Goal: Task Accomplishment & Management: Use online tool/utility

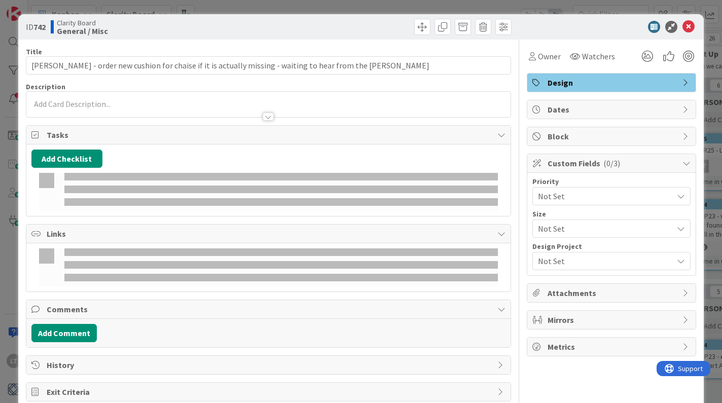
scroll to position [0, 181]
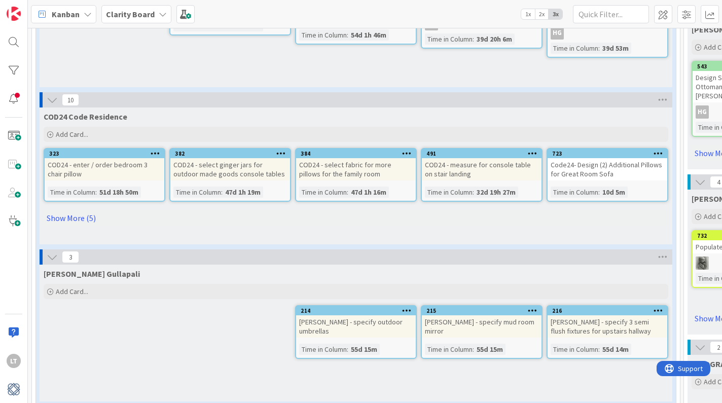
scroll to position [660, 0]
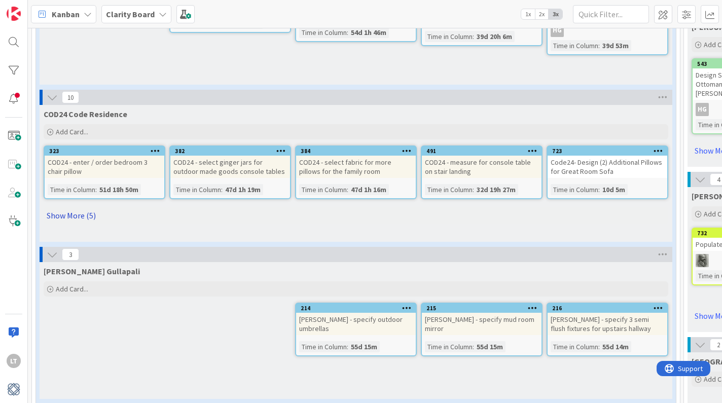
click at [83, 215] on link "Show More (5)" at bounding box center [356, 215] width 625 height 16
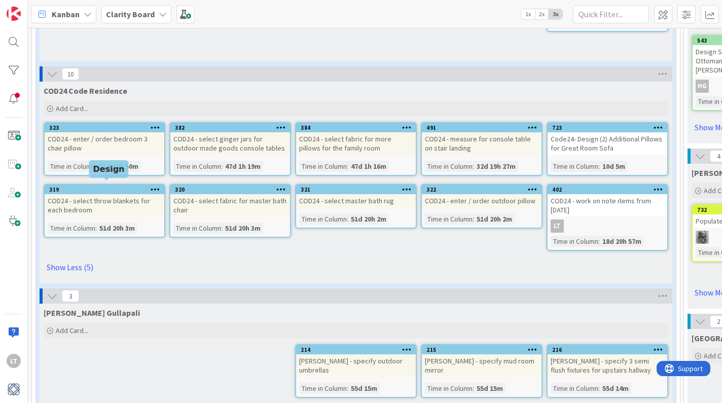
scroll to position [683, 0]
click at [86, 14] on icon at bounding box center [88, 14] width 8 height 8
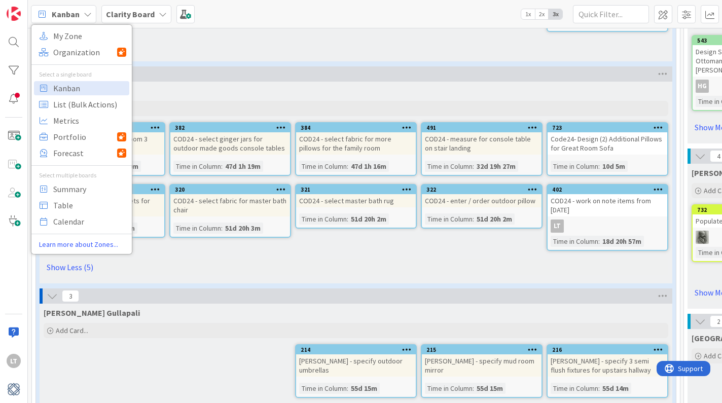
click at [90, 13] on icon at bounding box center [88, 14] width 8 height 8
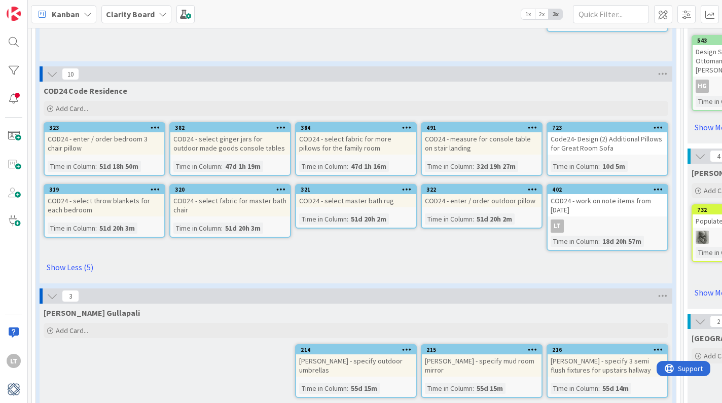
click at [161, 11] on icon at bounding box center [163, 14] width 8 height 8
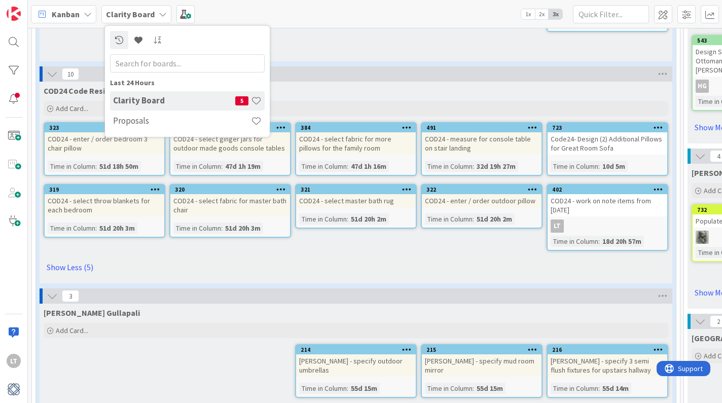
click at [174, 105] on h4 "Clarity Board" at bounding box center [174, 100] width 122 height 10
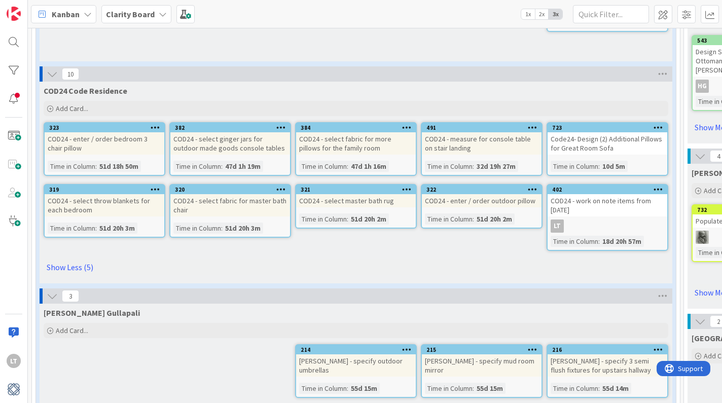
click at [159, 16] on icon at bounding box center [163, 14] width 8 height 8
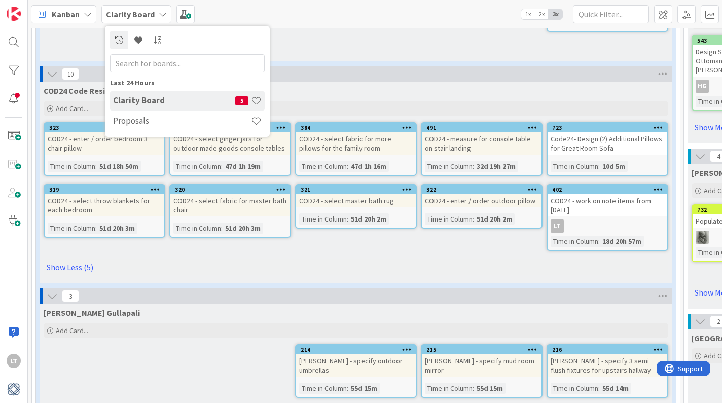
scroll to position [0, 0]
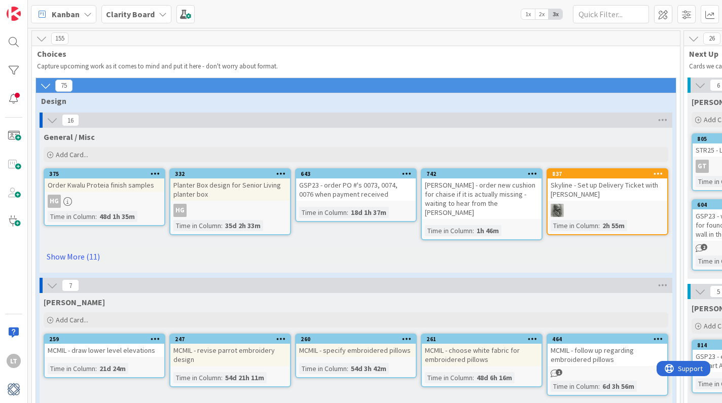
click at [128, 11] on b "Clarity Board" at bounding box center [130, 14] width 49 height 10
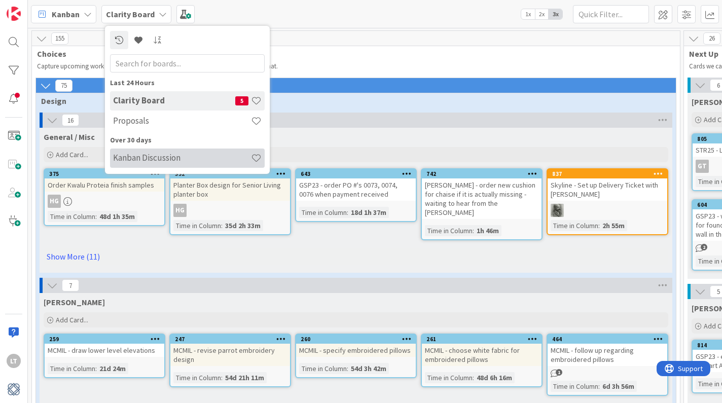
click at [134, 154] on h4 "Kanban Discussion" at bounding box center [182, 158] width 138 height 10
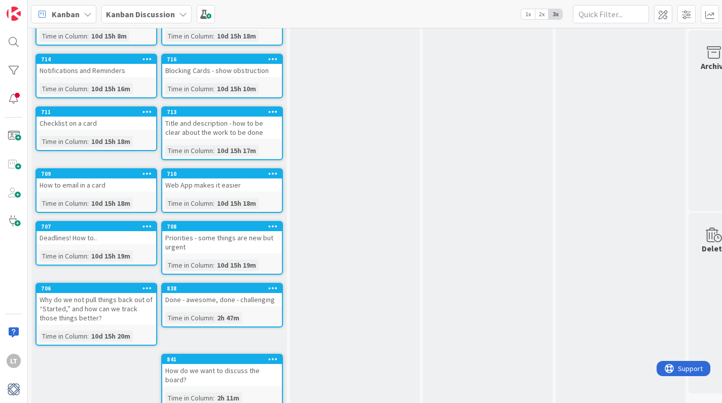
scroll to position [227, 0]
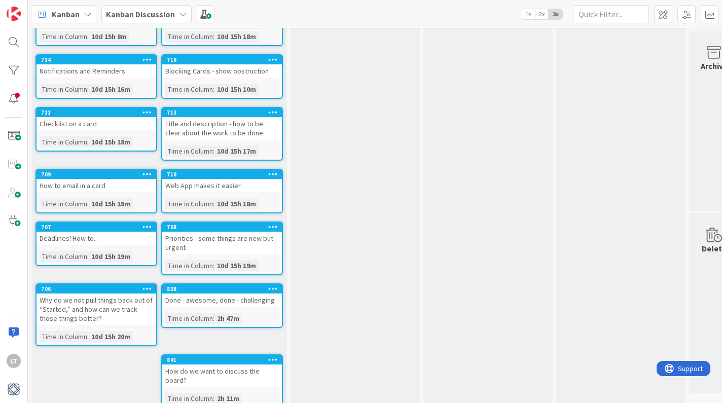
click at [147, 285] on icon at bounding box center [148, 288] width 10 height 7
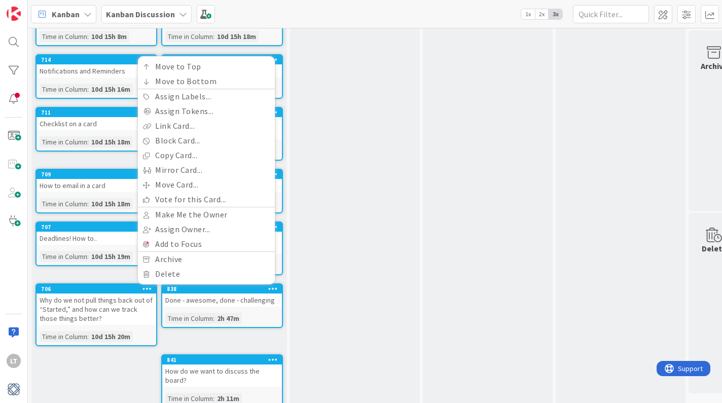
click at [100, 268] on div "Backlog Add Card... 842 What are the hard rules of Kanban, and what is up for d…" at bounding box center [159, 117] width 256 height 597
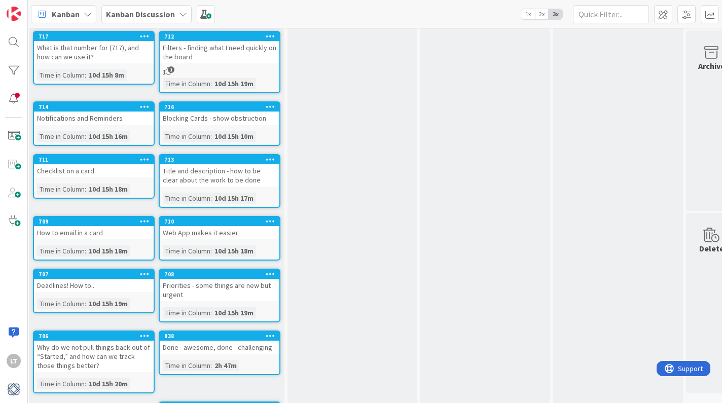
scroll to position [195, 2]
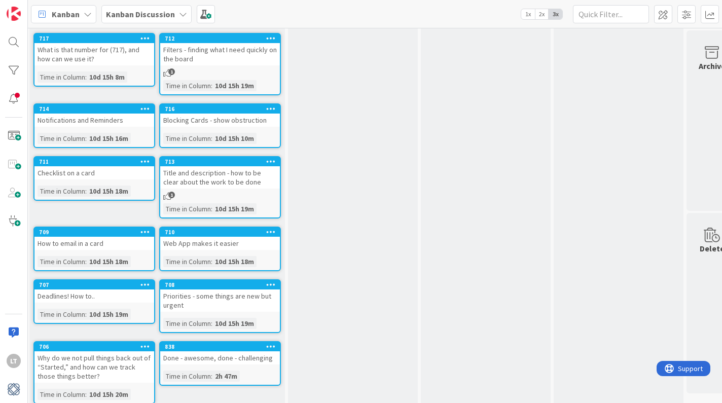
click at [273, 158] on icon at bounding box center [271, 161] width 10 height 7
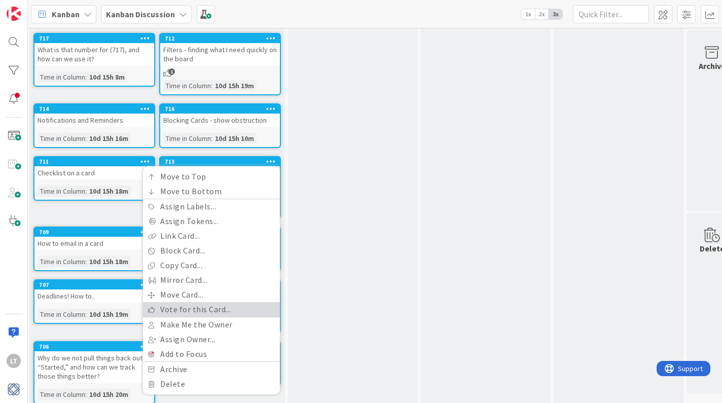
click at [163, 302] on link "Vote for this Card..." at bounding box center [211, 309] width 137 height 15
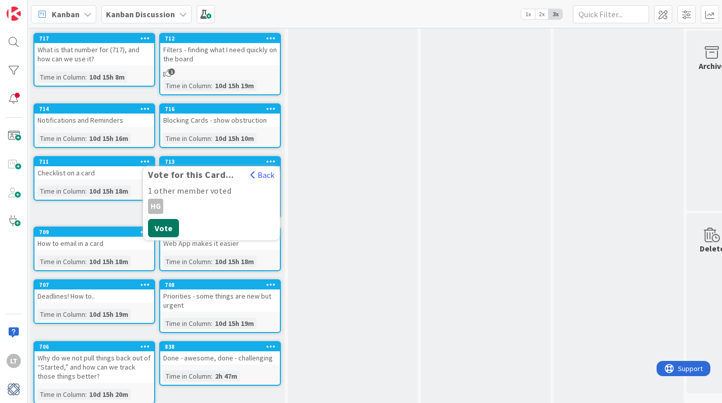
click at [168, 219] on button "Vote" at bounding box center [163, 228] width 31 height 18
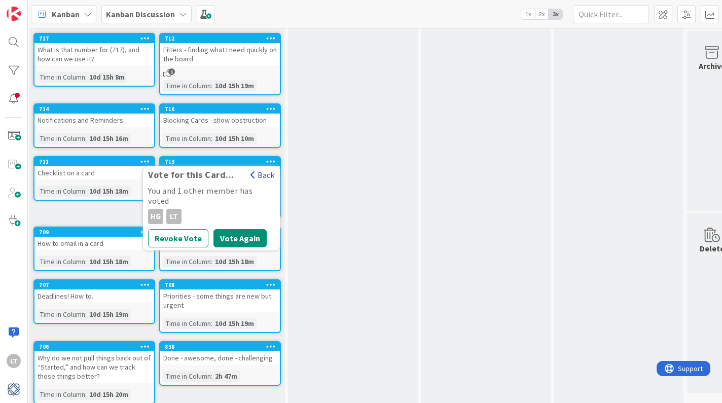
click at [262, 169] on button "Back" at bounding box center [262, 174] width 25 height 11
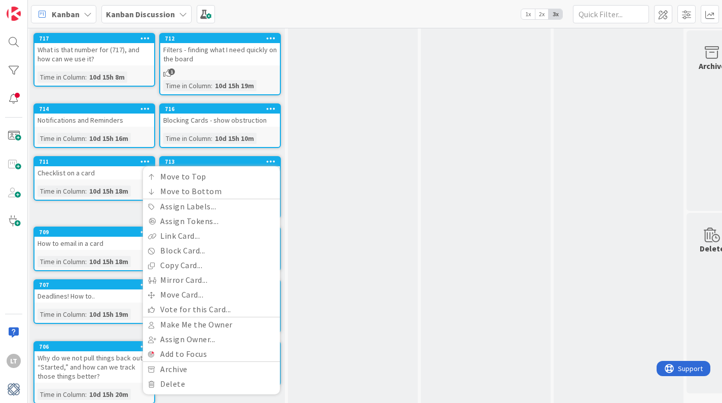
click at [365, 207] on div "To Discuss Add Card..." at bounding box center [353, 162] width 130 height 623
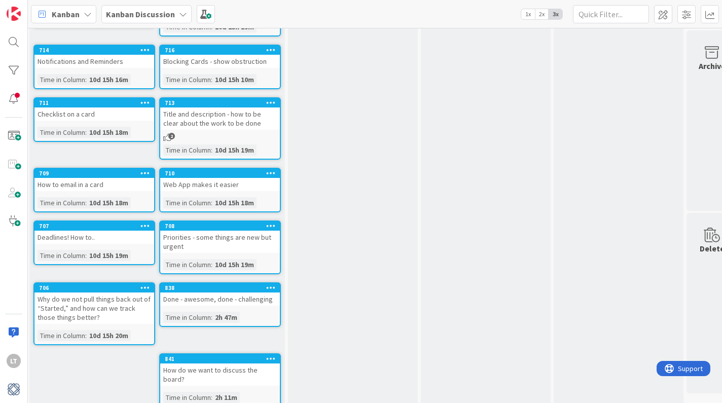
scroll to position [253, 2]
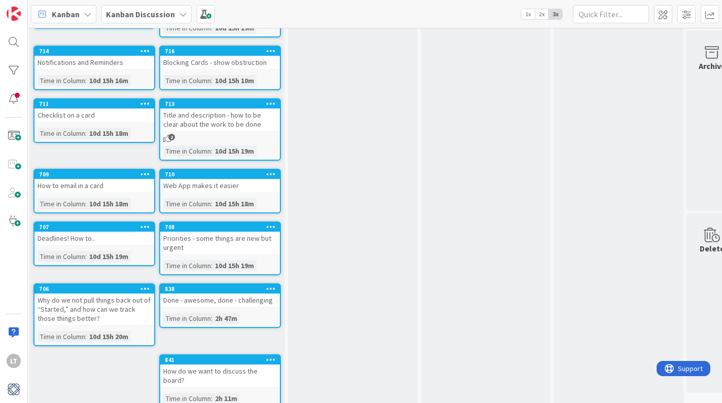
click at [269, 223] on icon at bounding box center [271, 226] width 10 height 7
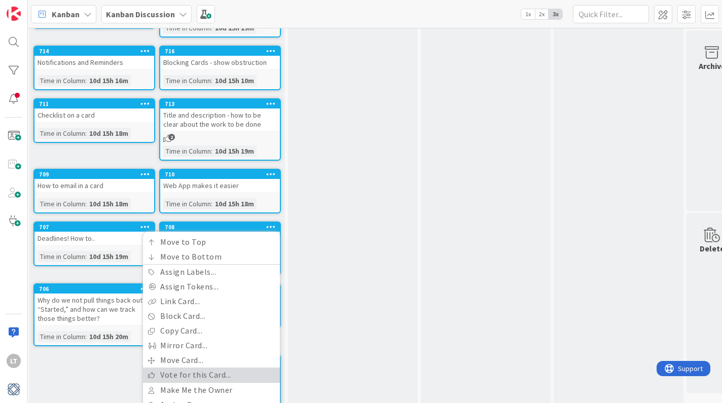
click at [171, 368] on link "Vote for this Card..." at bounding box center [211, 375] width 137 height 15
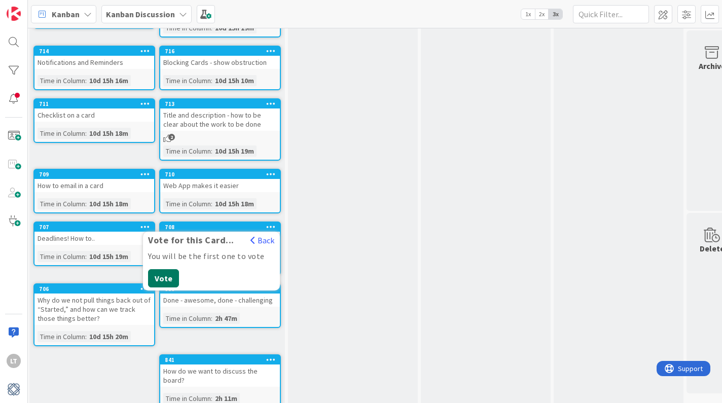
click at [167, 269] on button "Vote" at bounding box center [163, 278] width 31 height 18
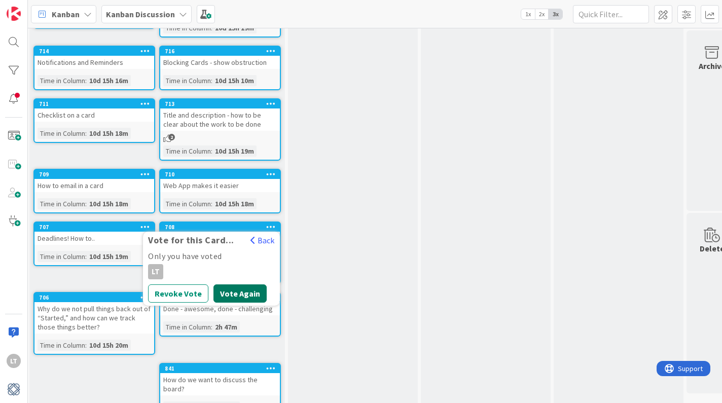
click at [228, 285] on button "Vote Again" at bounding box center [240, 294] width 53 height 18
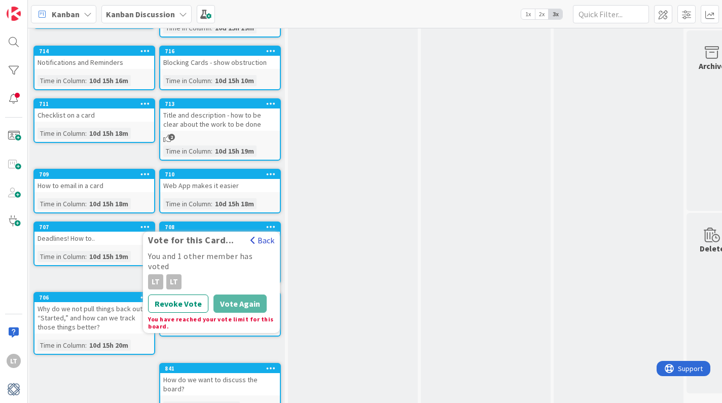
click at [261, 235] on button "Back" at bounding box center [262, 240] width 25 height 11
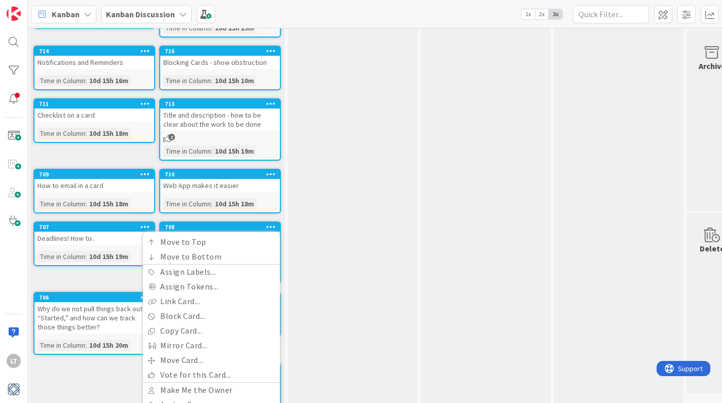
click at [334, 265] on div "To Discuss Add Card..." at bounding box center [353, 109] width 130 height 632
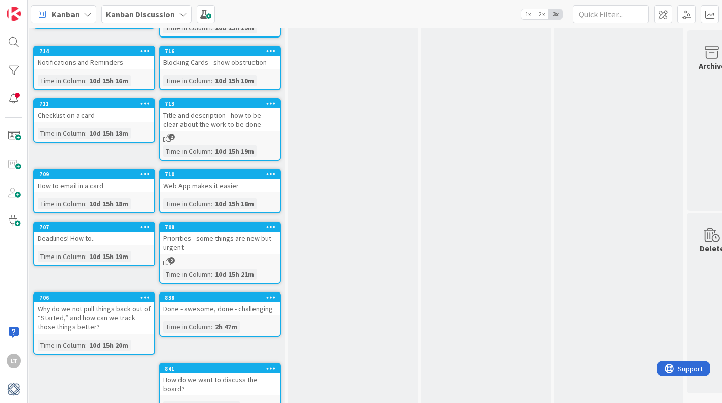
click at [175, 134] on div "2" at bounding box center [220, 138] width 120 height 9
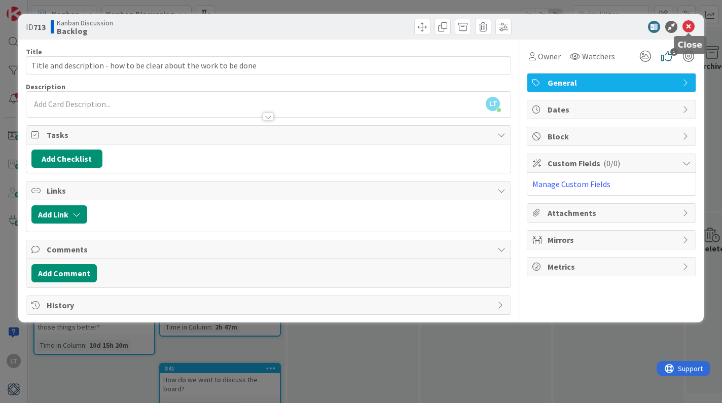
click at [685, 31] on icon at bounding box center [689, 27] width 12 height 12
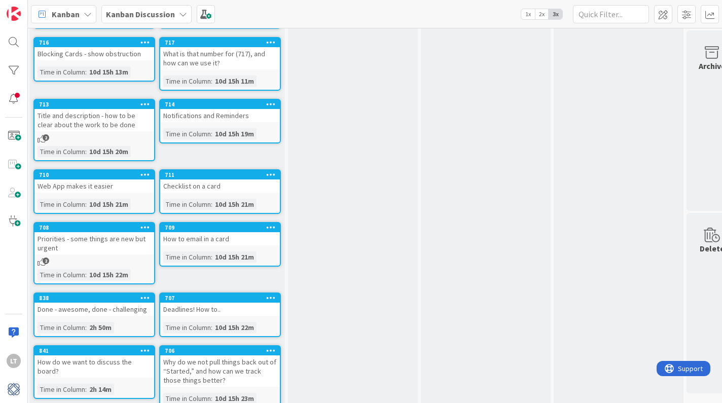
click at [268, 100] on icon at bounding box center [271, 103] width 10 height 7
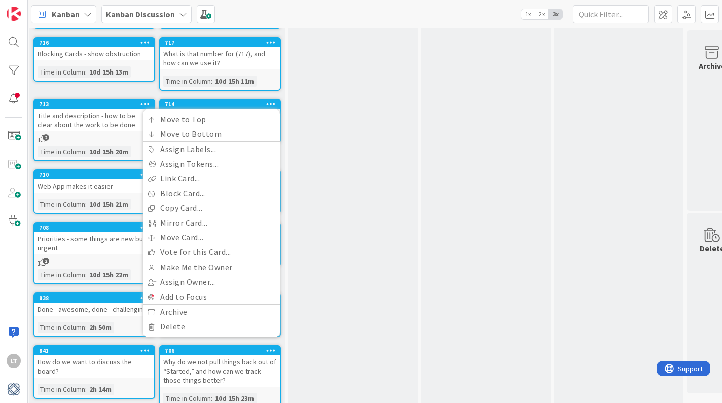
click at [334, 110] on div "To Discuss Add Card..." at bounding box center [353, 104] width 130 height 623
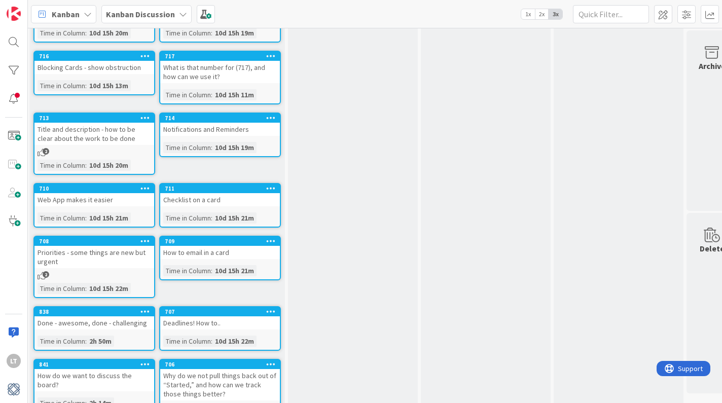
scroll to position [239, 2]
click at [143, 114] on icon at bounding box center [145, 117] width 10 height 7
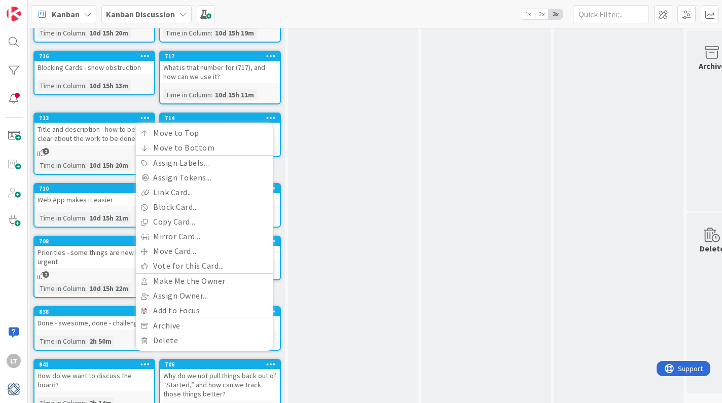
click at [42, 148] on icon "2" at bounding box center [42, 152] width 9 height 9
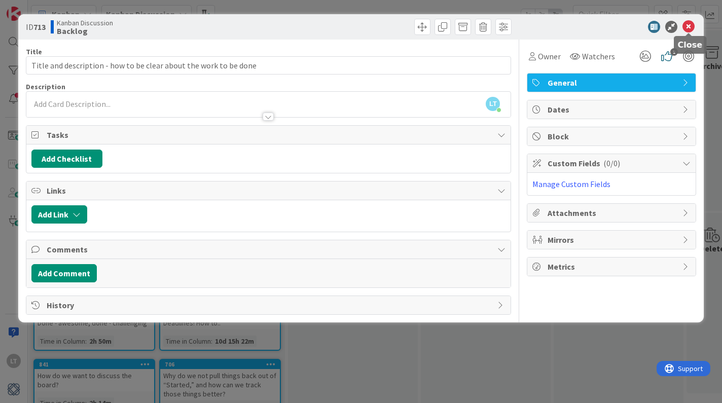
click at [688, 27] on icon at bounding box center [689, 27] width 12 height 12
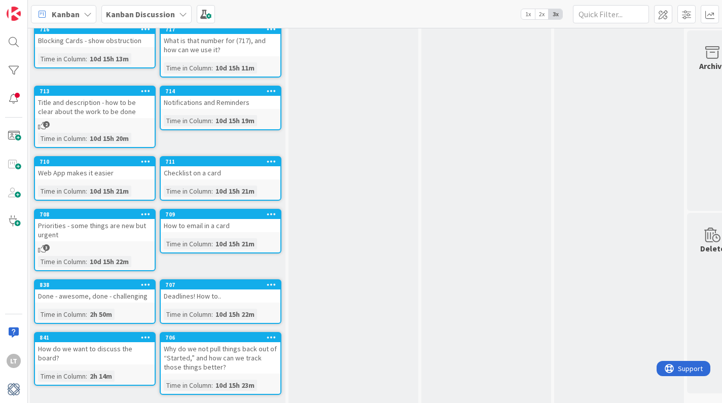
scroll to position [265, 2]
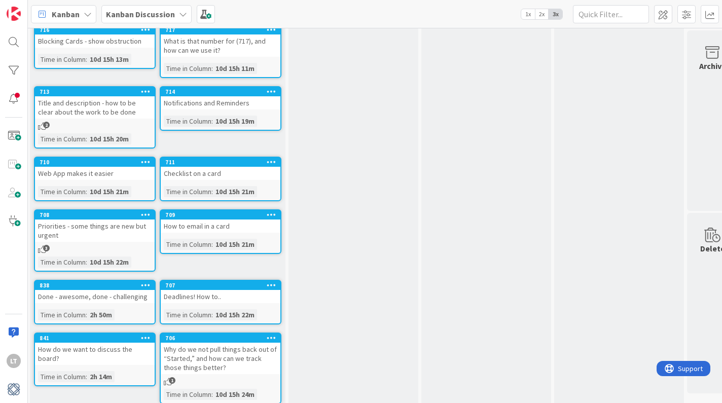
click at [266, 389] on div "Time in Column : 10d 15h 24m" at bounding box center [221, 394] width 114 height 11
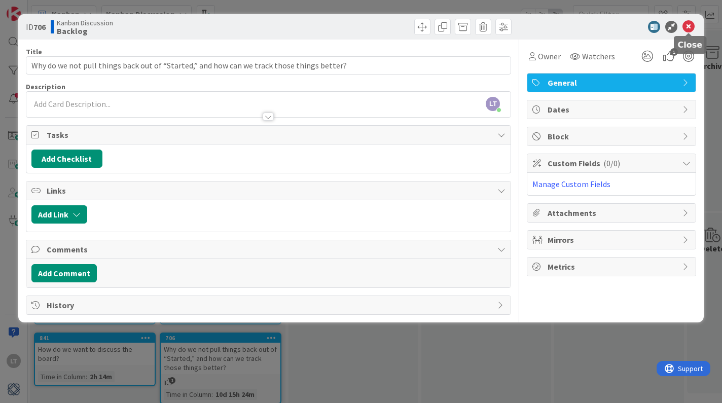
click at [690, 25] on icon at bounding box center [689, 27] width 12 height 12
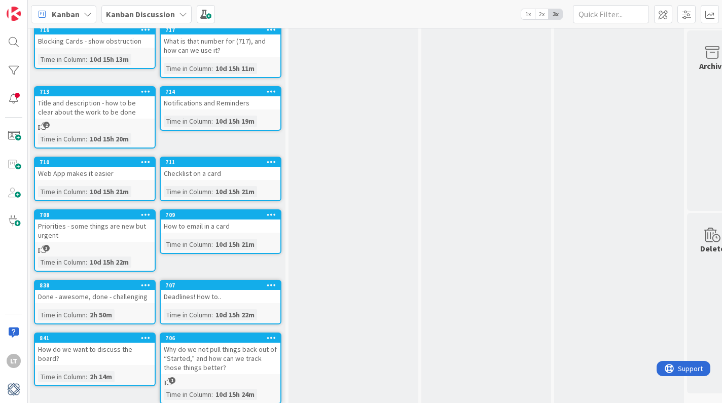
click at [272, 334] on icon at bounding box center [272, 337] width 10 height 7
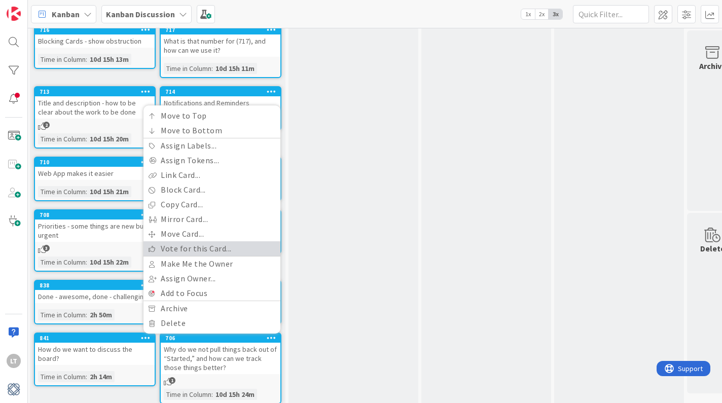
click at [211, 242] on link "Vote for this Card..." at bounding box center [212, 248] width 137 height 15
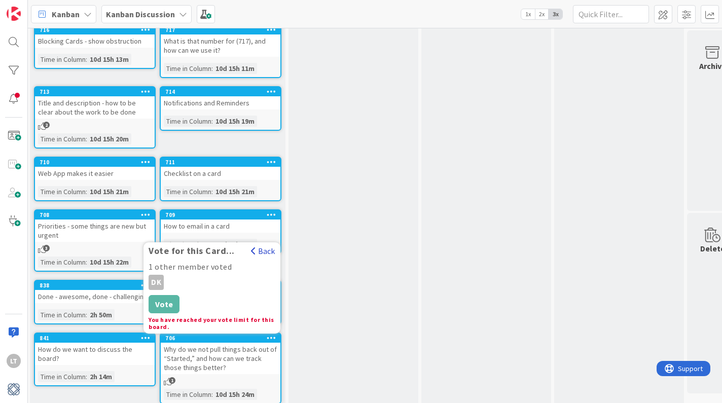
click at [264, 245] on button "Back" at bounding box center [263, 250] width 25 height 11
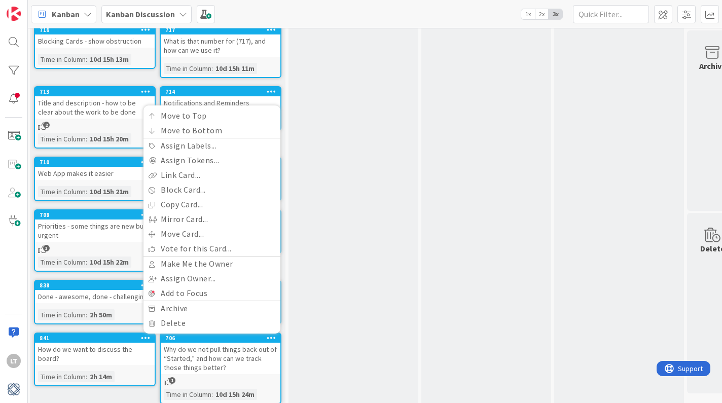
click at [337, 231] on div "To Discuss Add Card..." at bounding box center [354, 96] width 130 height 632
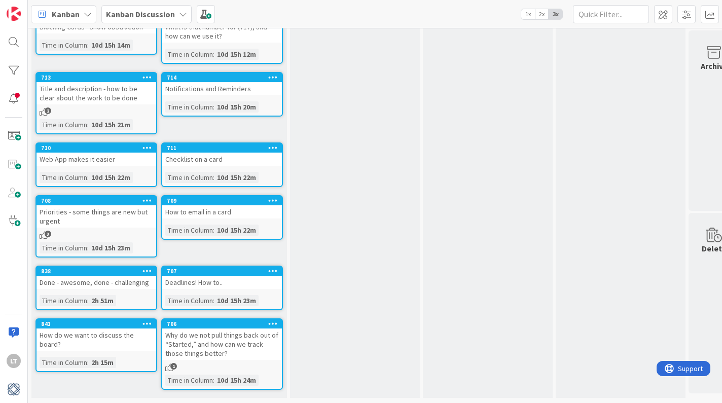
click at [270, 322] on icon at bounding box center [273, 323] width 10 height 7
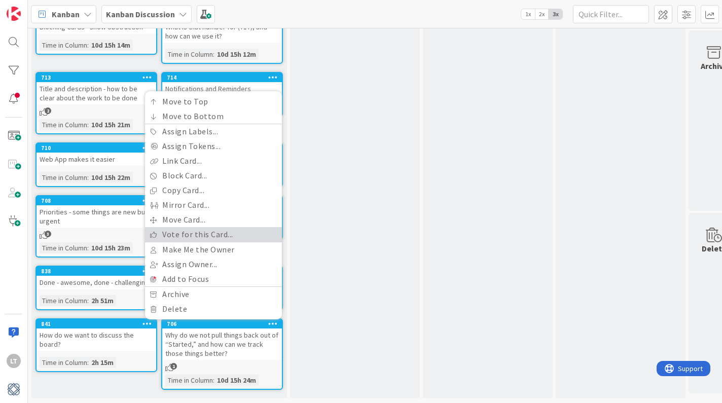
click at [180, 233] on link "Vote for this Card..." at bounding box center [213, 234] width 137 height 15
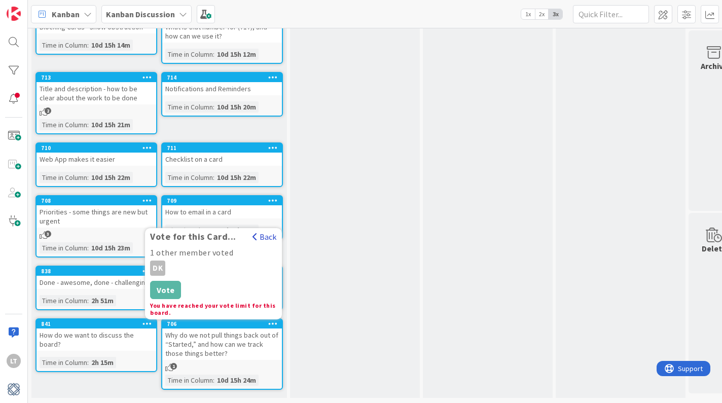
click at [262, 235] on button "Back" at bounding box center [264, 236] width 25 height 11
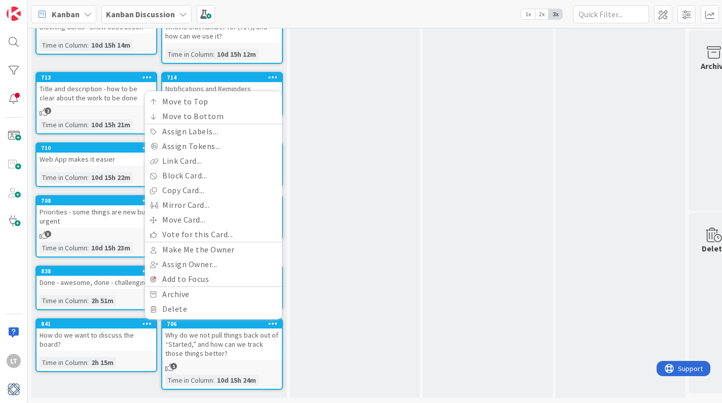
click at [314, 254] on div "To Discuss Add Card..." at bounding box center [355, 78] width 130 height 641
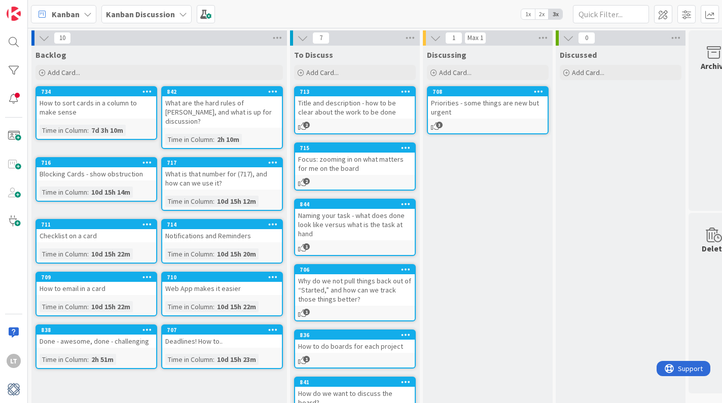
click at [149, 19] on b "Kanban Discussion" at bounding box center [140, 14] width 69 height 10
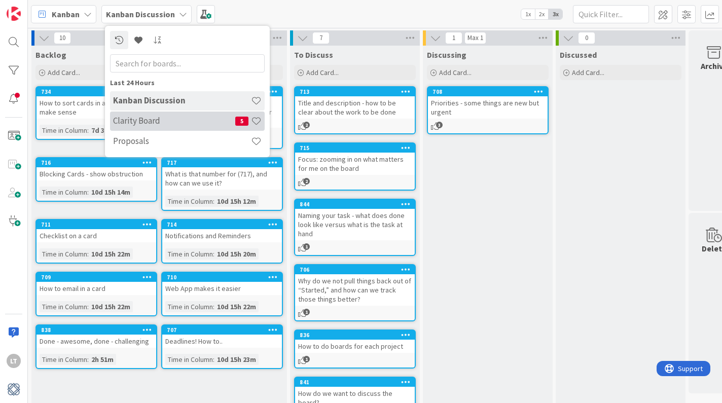
click at [136, 118] on h4 "Clarity Board" at bounding box center [174, 121] width 122 height 10
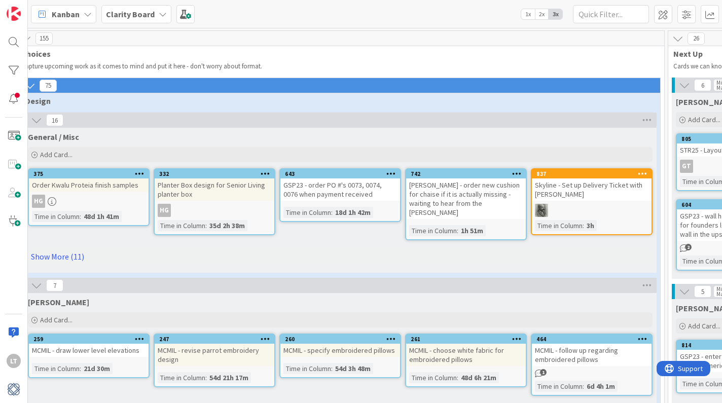
scroll to position [0, 15]
click at [542, 10] on span "2x" at bounding box center [542, 14] width 14 height 10
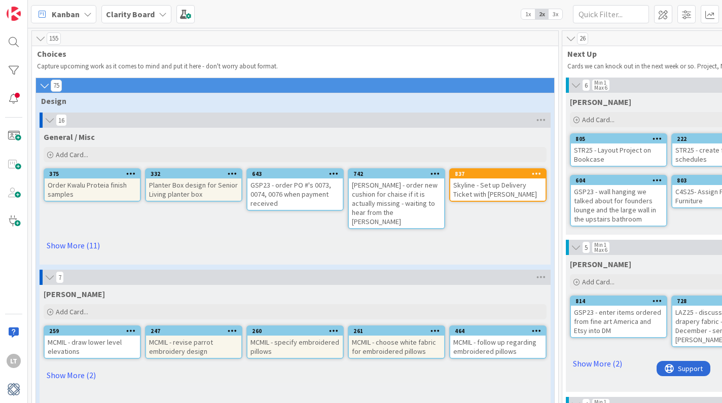
scroll to position [0, 0]
click at [42, 34] on icon at bounding box center [40, 38] width 11 height 10
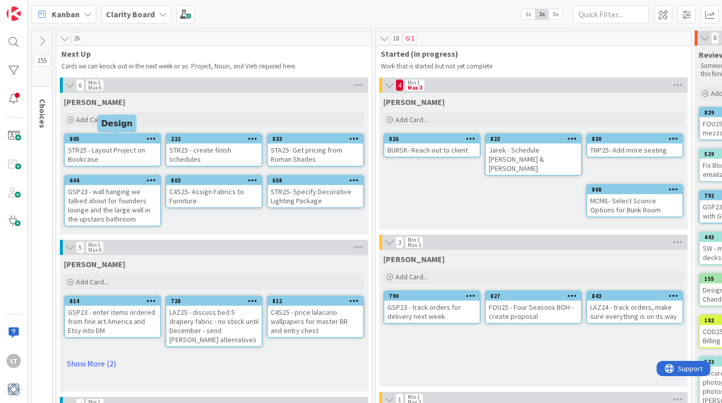
click at [119, 136] on div "805" at bounding box center [114, 138] width 91 height 7
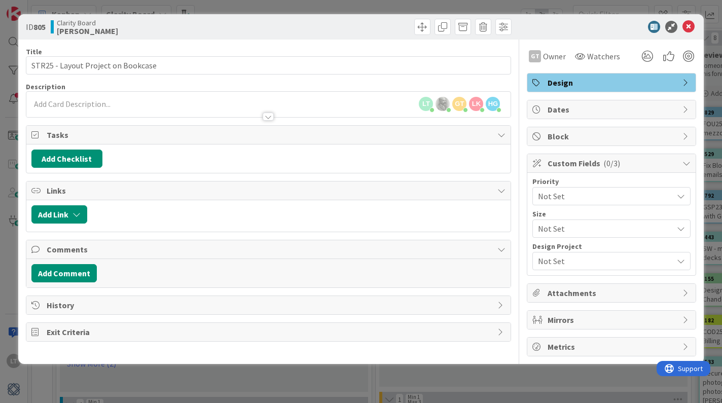
click at [574, 201] on span "Not Set" at bounding box center [603, 196] width 130 height 14
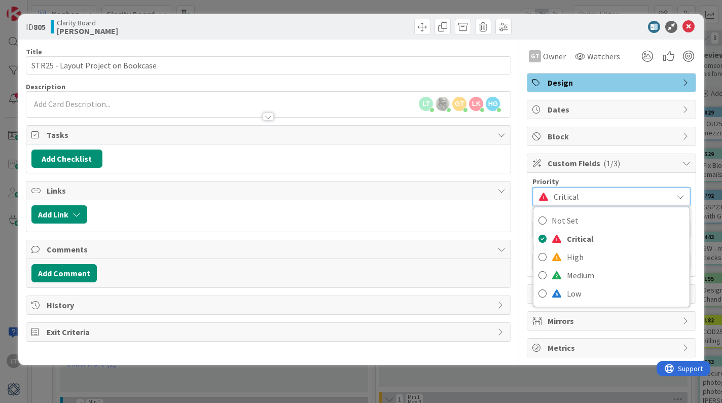
click at [577, 198] on span "Critical" at bounding box center [611, 197] width 114 height 14
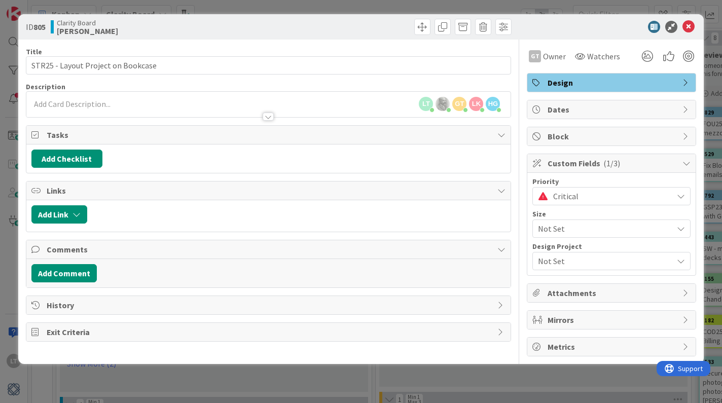
click at [577, 198] on span "Critical" at bounding box center [610, 196] width 115 height 14
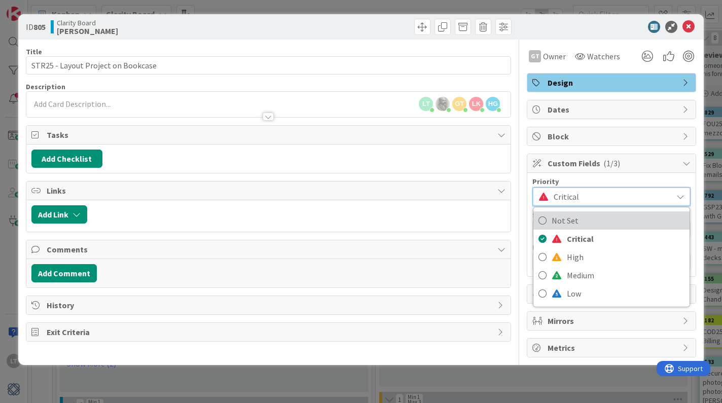
click at [560, 219] on span "Not Set" at bounding box center [618, 220] width 133 height 15
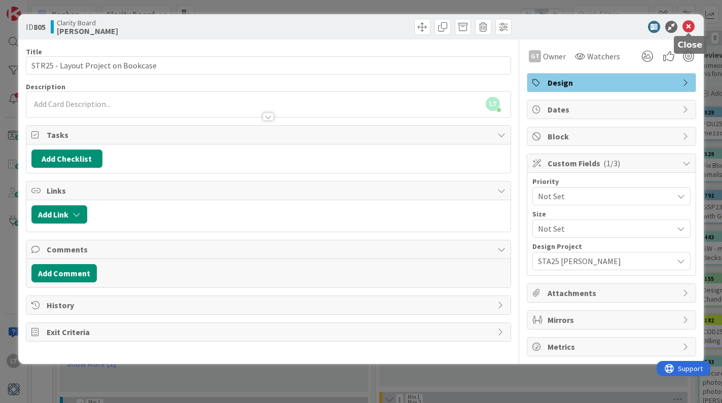
click at [684, 25] on icon at bounding box center [689, 27] width 12 height 12
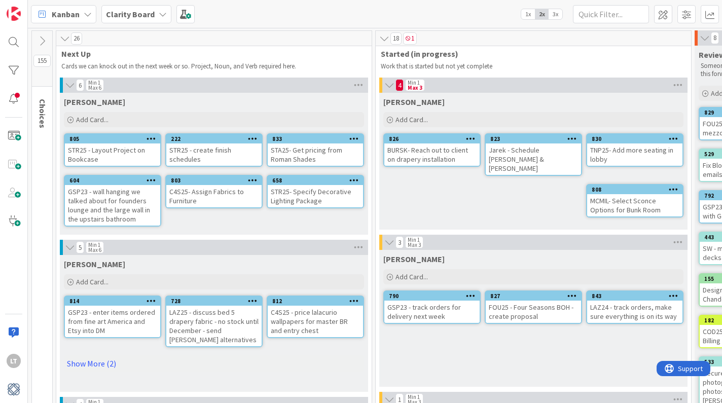
click at [133, 153] on div "STR25 - Layout Project on Bookcase" at bounding box center [112, 155] width 95 height 22
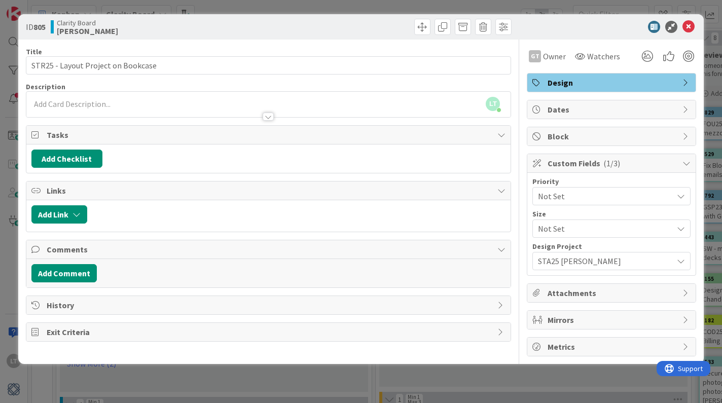
click at [607, 261] on span "STA25 [PERSON_NAME]" at bounding box center [603, 261] width 130 height 14
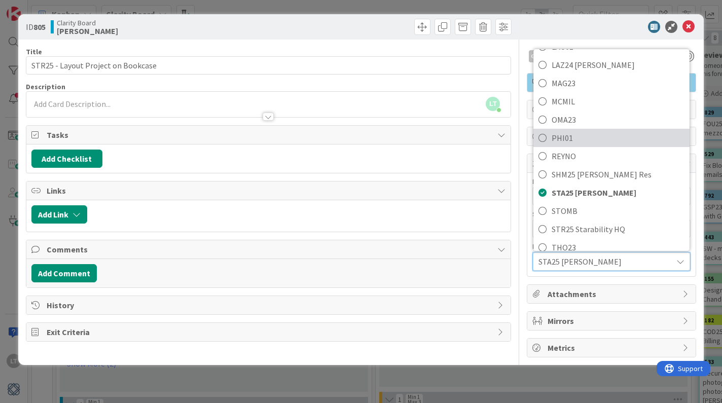
scroll to position [355, 0]
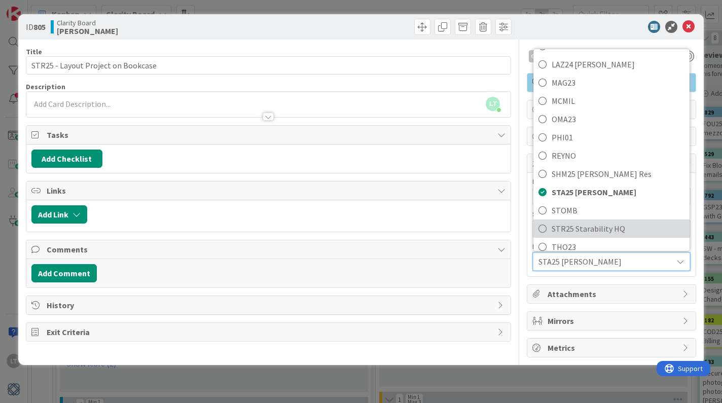
click at [556, 228] on span "STR25 Starability HQ" at bounding box center [618, 228] width 133 height 15
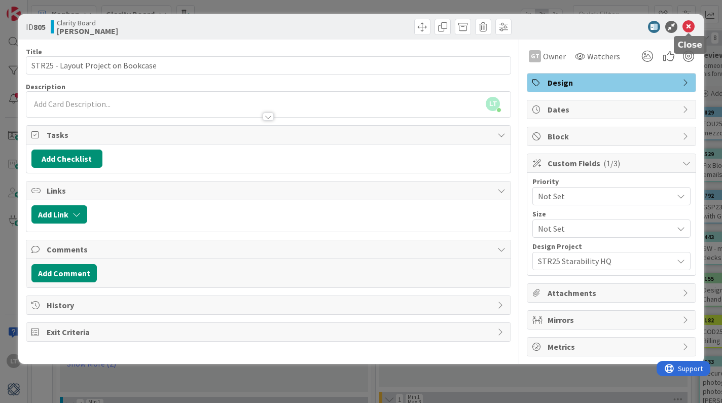
click at [692, 26] on icon at bounding box center [689, 27] width 12 height 12
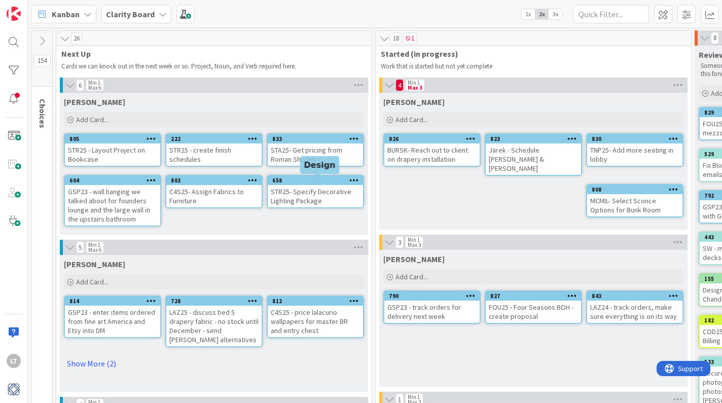
click at [327, 179] on div "658" at bounding box center [317, 180] width 91 height 7
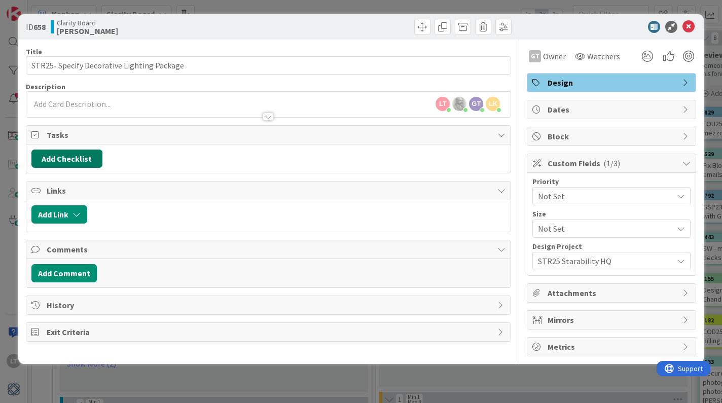
click at [58, 160] on button "Add Checklist" at bounding box center [66, 159] width 71 height 18
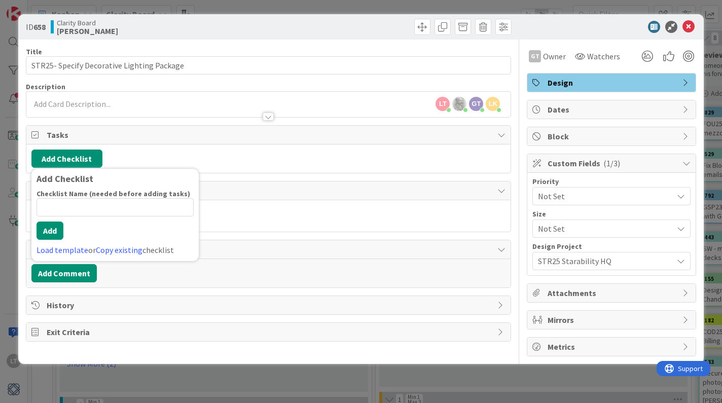
click at [240, 154] on div "Add Checklist Add Checklist Checklist Name (needed before adding tasks) 0 / 64 …" at bounding box center [268, 159] width 475 height 18
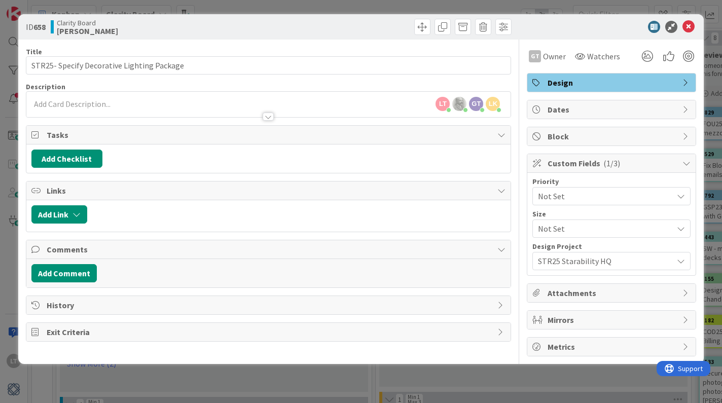
click at [605, 80] on span "Design" at bounding box center [613, 83] width 130 height 12
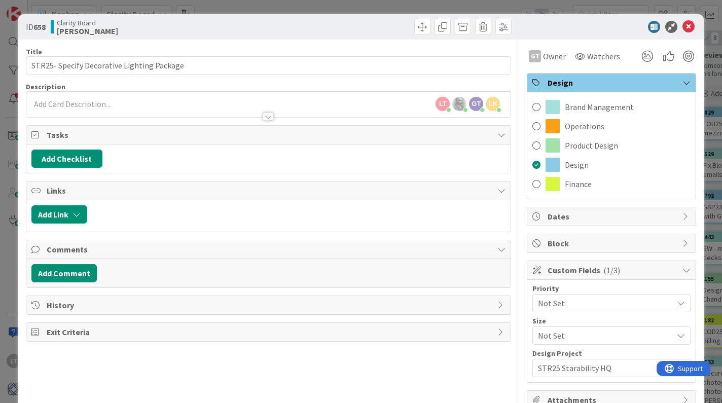
click at [605, 80] on span "Design" at bounding box center [613, 83] width 130 height 12
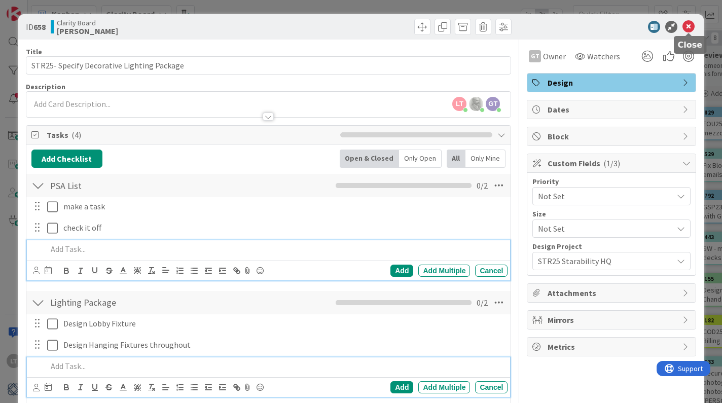
click at [690, 22] on icon at bounding box center [689, 27] width 12 height 12
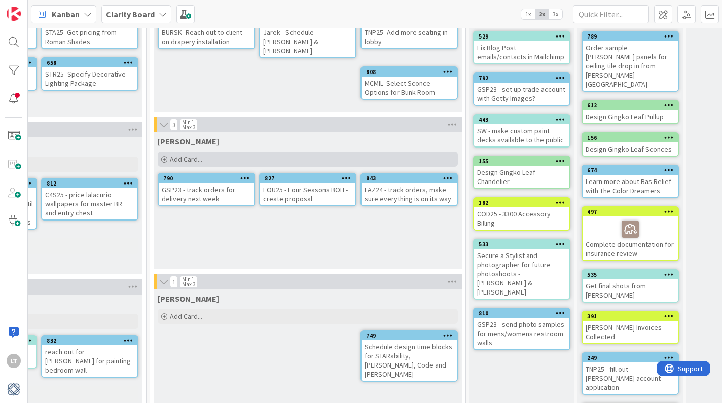
scroll to position [119, 226]
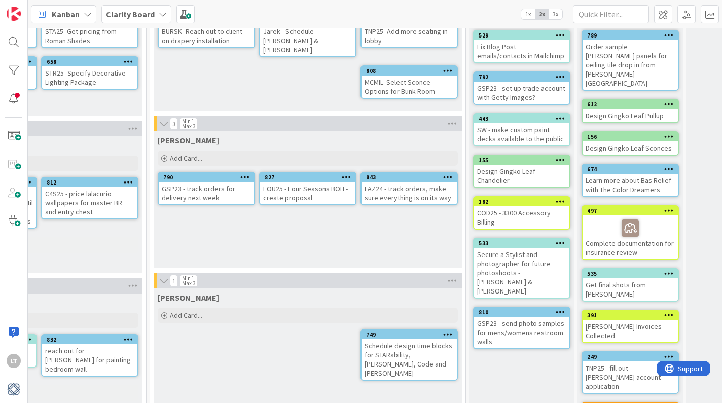
click at [448, 67] on icon at bounding box center [448, 70] width 10 height 7
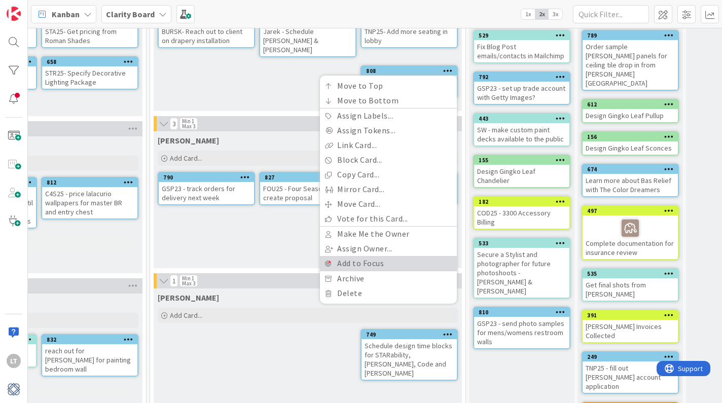
click at [359, 256] on link "Add to Focus" at bounding box center [388, 263] width 137 height 15
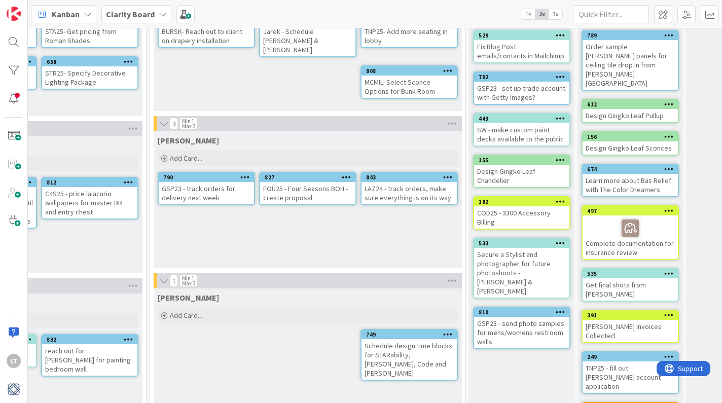
click at [448, 67] on icon at bounding box center [448, 70] width 10 height 7
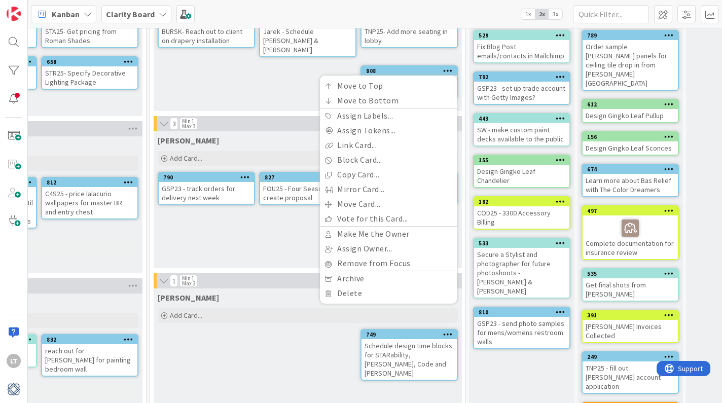
click at [286, 85] on div "Gina Add Card... 830 TNP25- Add more seating in lobby 823 Jarek - Schedule Staf…" at bounding box center [308, 42] width 308 height 137
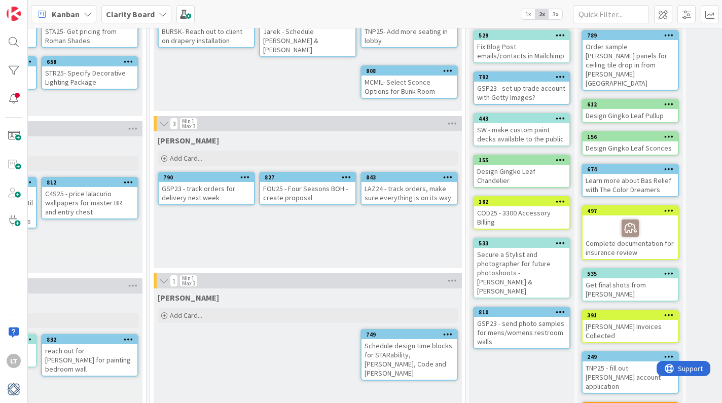
click at [404, 105] on div "Gina Add Card... 830 TNP25- Add more seating in lobby 823 Jarek - Schedule Staf…" at bounding box center [308, 42] width 308 height 137
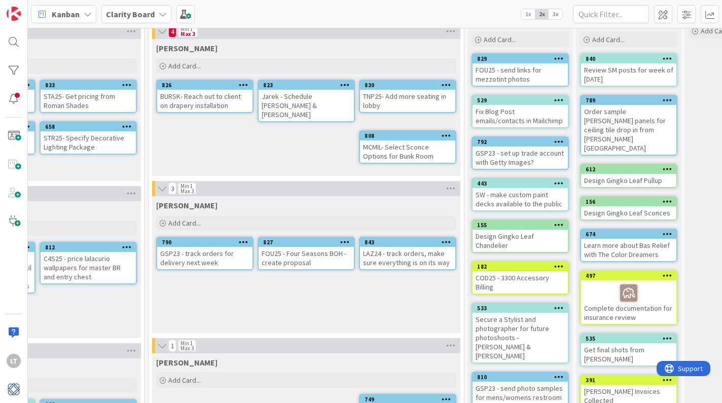
scroll to position [57, 227]
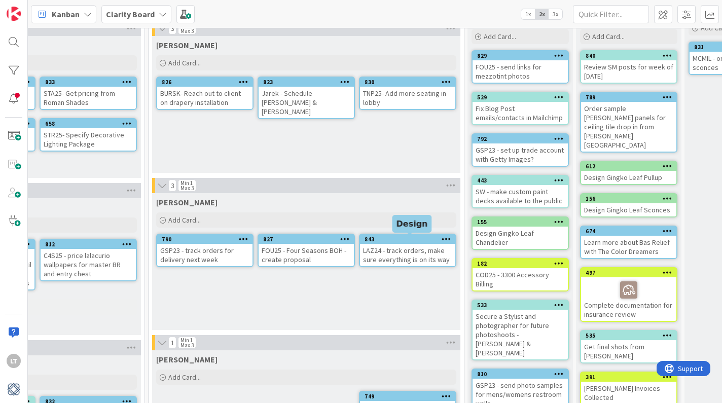
click at [412, 241] on div "843" at bounding box center [410, 239] width 91 height 7
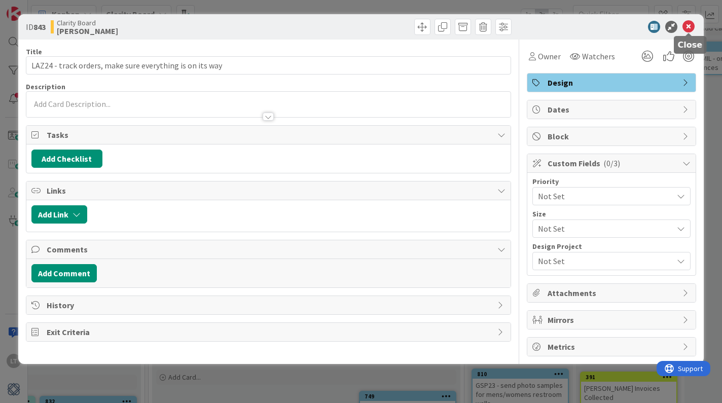
click at [689, 26] on icon at bounding box center [689, 27] width 12 height 12
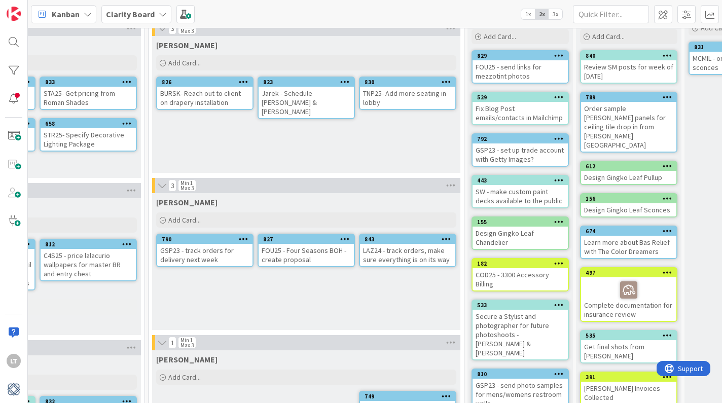
click at [445, 238] on icon at bounding box center [447, 238] width 10 height 7
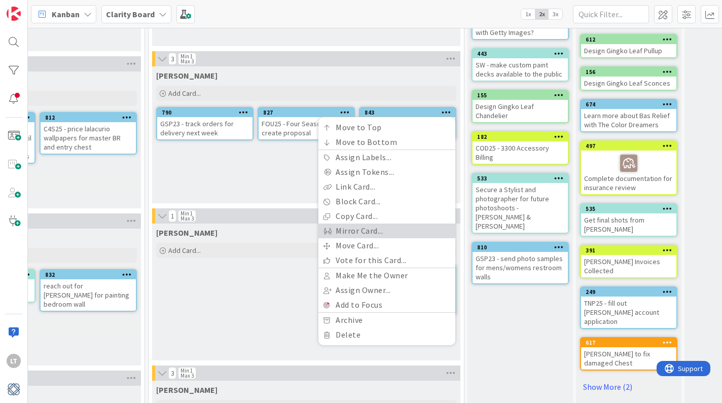
scroll to position [185, 227]
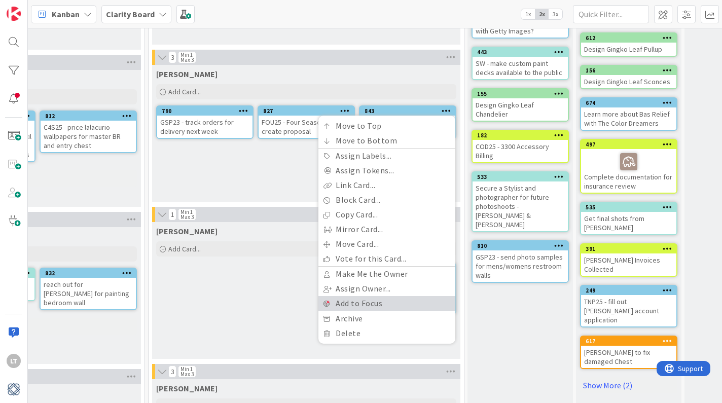
click at [361, 302] on link "Add to Focus" at bounding box center [386, 303] width 137 height 15
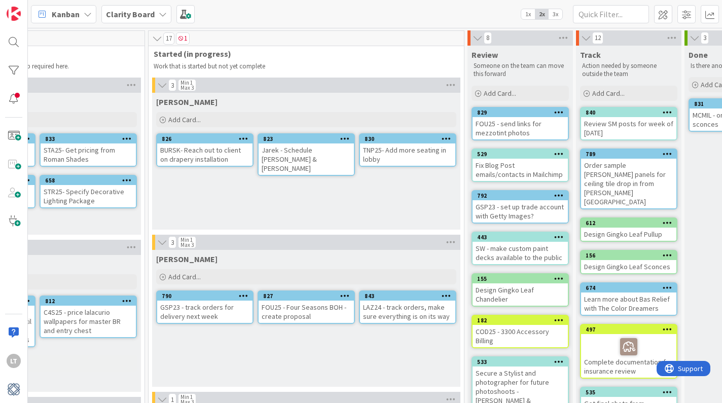
scroll to position [0, 0]
click at [181, 38] on icon at bounding box center [182, 38] width 6 height 5
click at [12, 69] on div at bounding box center [14, 70] width 20 height 20
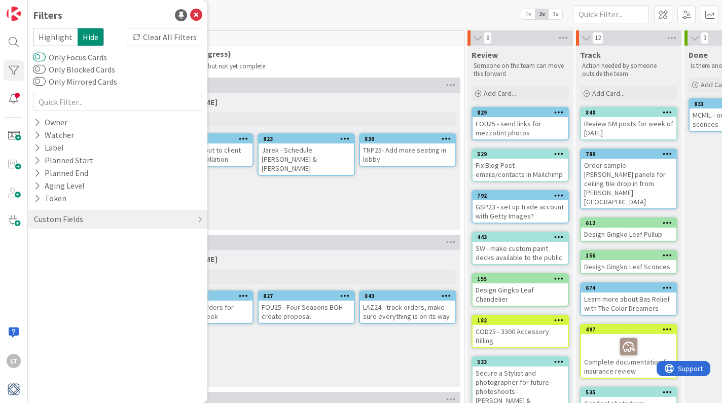
click at [45, 56] on button "Only Focus Cards" at bounding box center [39, 57] width 13 height 10
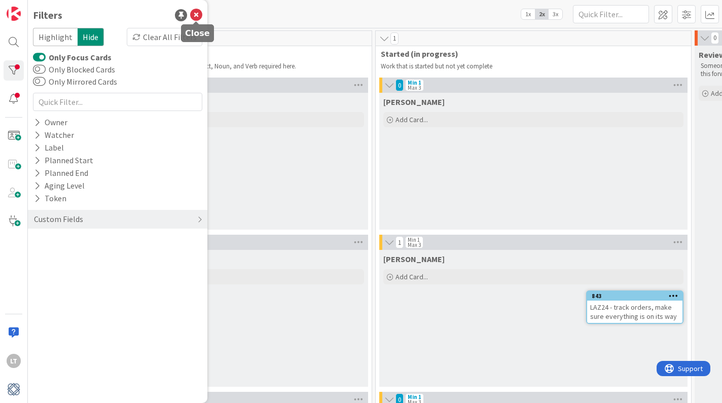
click at [194, 13] on icon at bounding box center [196, 15] width 12 height 12
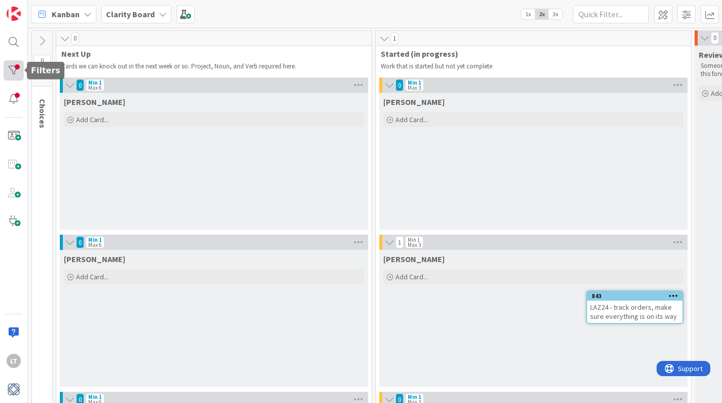
click at [20, 69] on div at bounding box center [14, 70] width 20 height 20
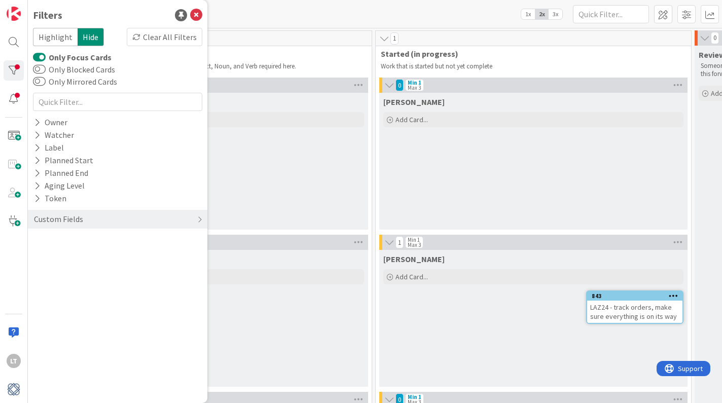
click at [35, 56] on button "Only Focus Cards" at bounding box center [39, 57] width 13 height 10
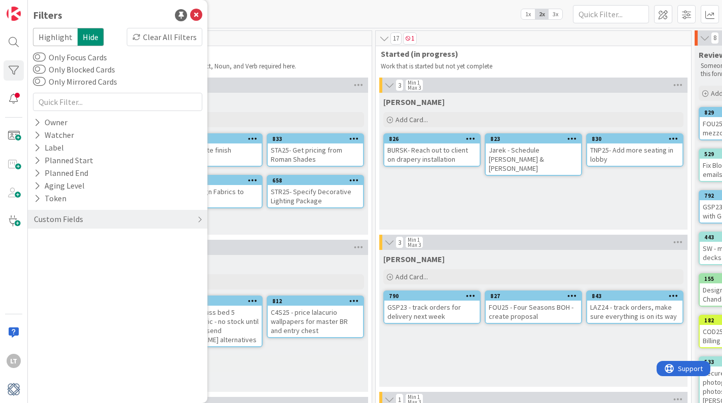
click at [465, 154] on div "BURSK- Reach out to client on drapery installation" at bounding box center [431, 155] width 95 height 22
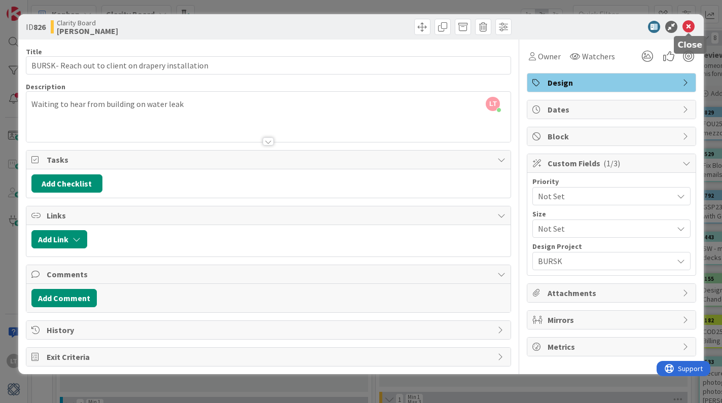
click at [690, 24] on icon at bounding box center [689, 27] width 12 height 12
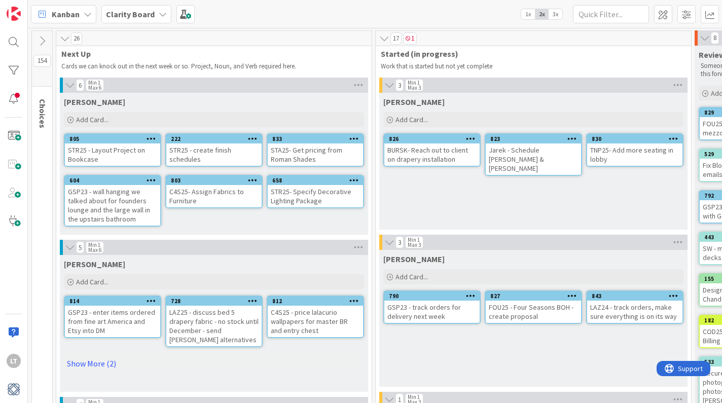
click at [472, 135] on icon at bounding box center [471, 138] width 10 height 7
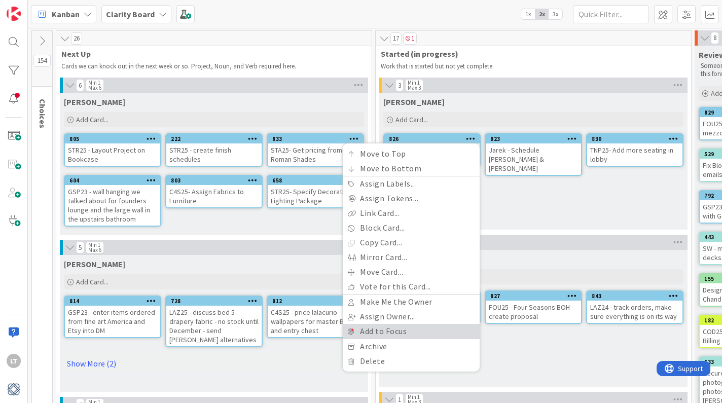
click at [402, 328] on link "Add to Focus" at bounding box center [411, 331] width 137 height 15
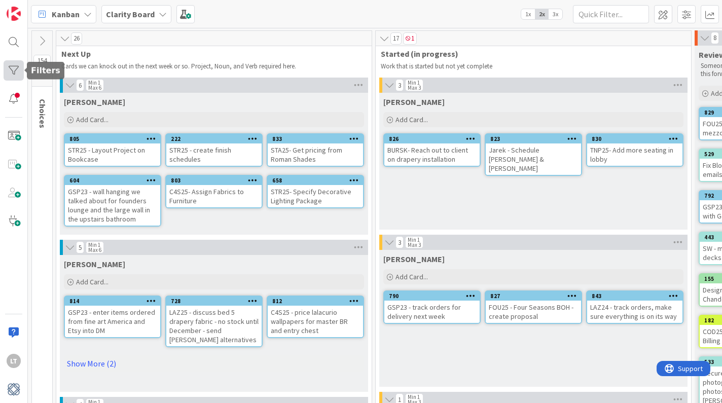
click at [15, 68] on div at bounding box center [14, 70] width 20 height 20
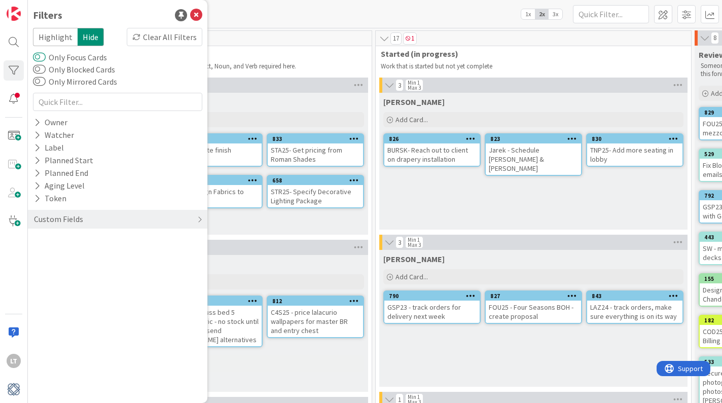
click at [43, 55] on button "Only Focus Cards" at bounding box center [39, 57] width 13 height 10
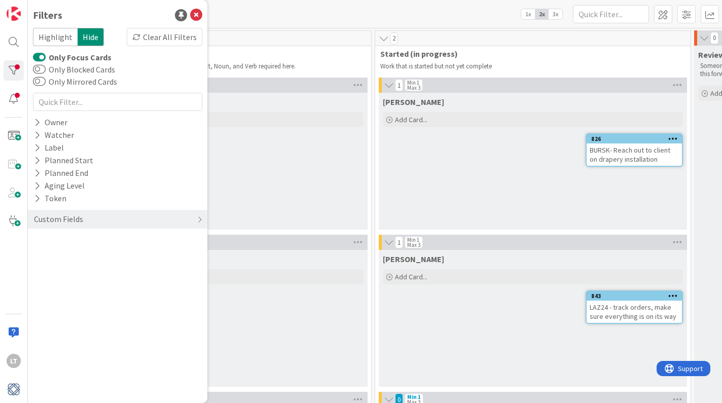
scroll to position [0, 1]
click at [664, 156] on div "BURSK- Reach out to client on drapery installation" at bounding box center [634, 155] width 95 height 22
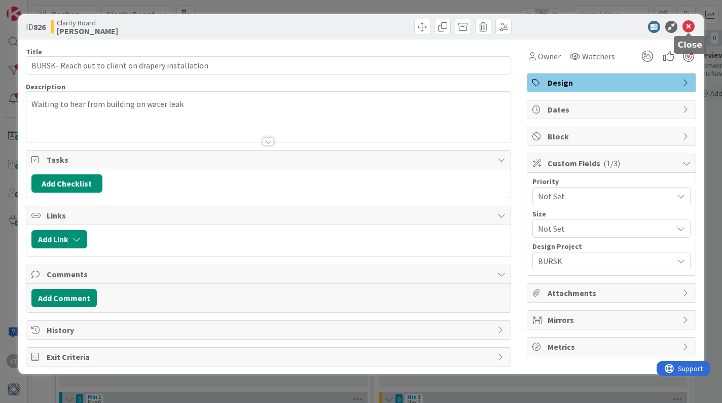
click at [689, 23] on icon at bounding box center [689, 27] width 12 height 12
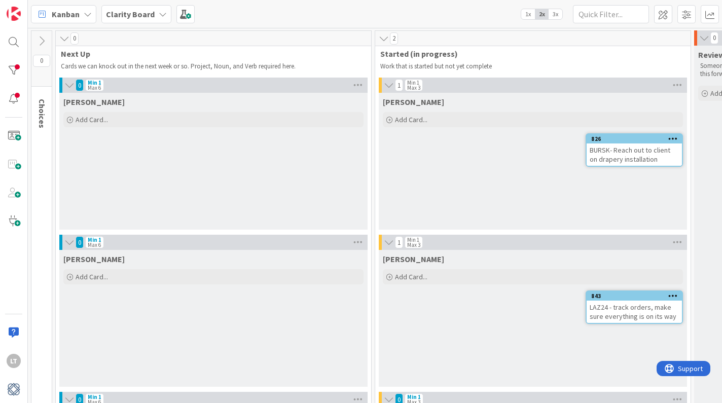
click at [673, 136] on icon at bounding box center [673, 138] width 10 height 7
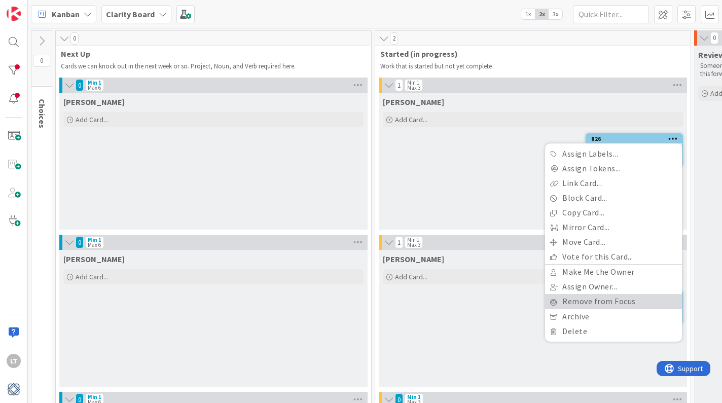
click at [605, 301] on link "Remove from Focus" at bounding box center [613, 301] width 137 height 15
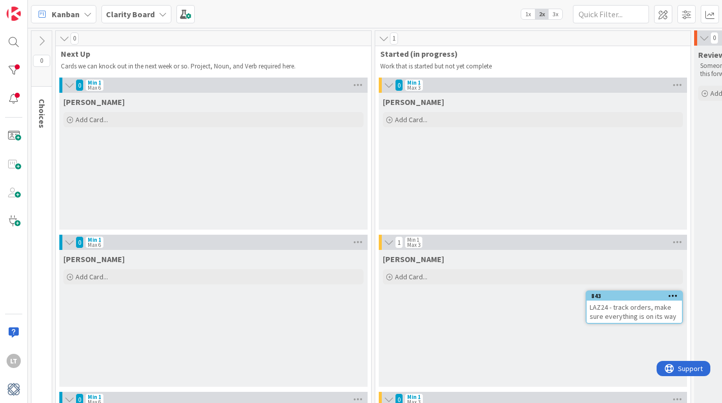
click at [670, 296] on icon at bounding box center [673, 295] width 10 height 7
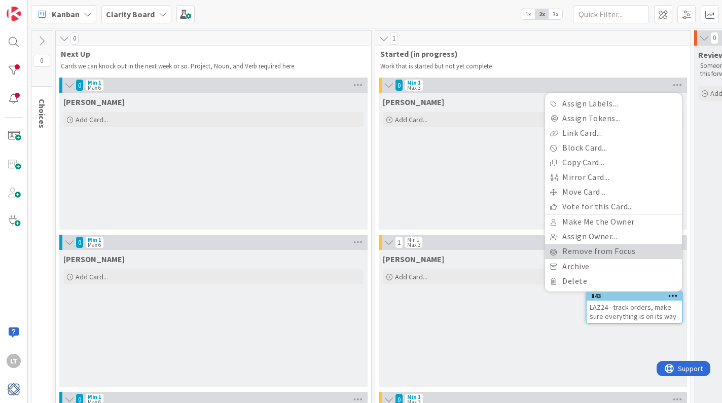
click at [612, 249] on link "Remove from Focus" at bounding box center [613, 251] width 137 height 15
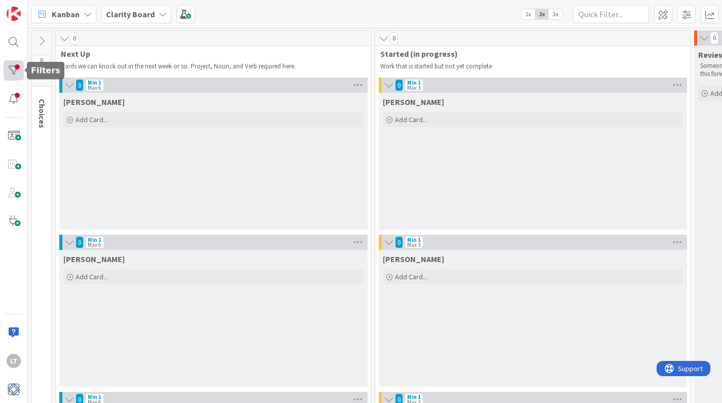
click at [16, 65] on div at bounding box center [14, 70] width 20 height 20
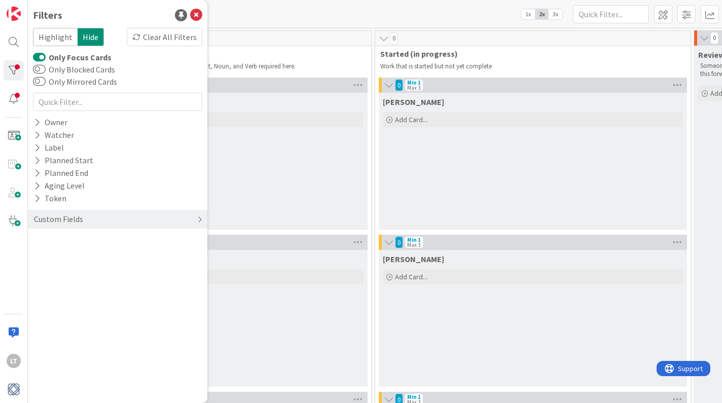
click at [55, 217] on div "Custom Fields" at bounding box center [58, 219] width 51 height 13
click at [65, 262] on button "Design Project" at bounding box center [65, 265] width 64 height 13
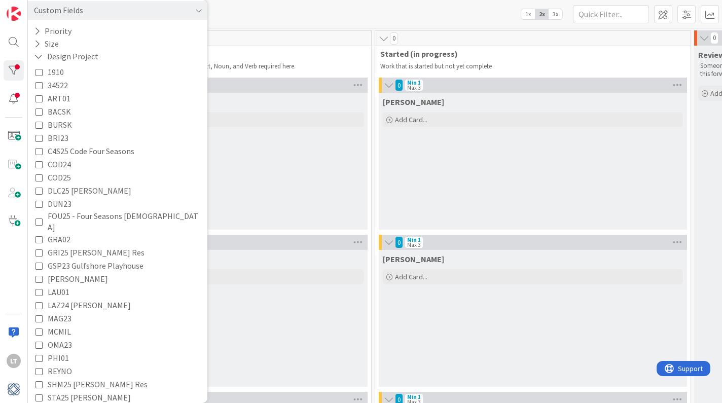
scroll to position [212, 0]
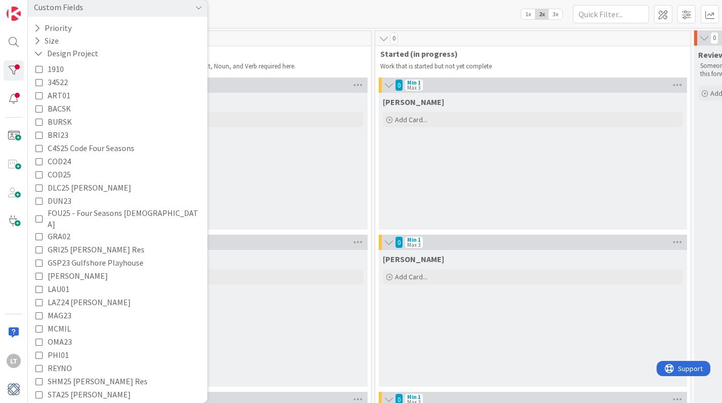
click at [37, 272] on icon at bounding box center [39, 275] width 7 height 7
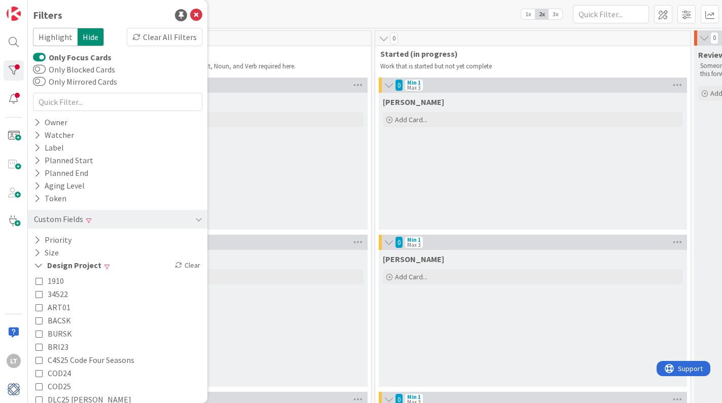
scroll to position [0, 0]
click at [199, 16] on icon at bounding box center [196, 15] width 12 height 12
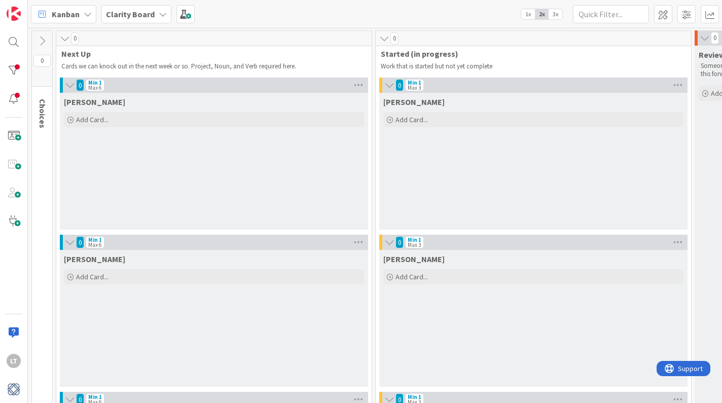
click at [44, 41] on icon at bounding box center [42, 41] width 11 height 11
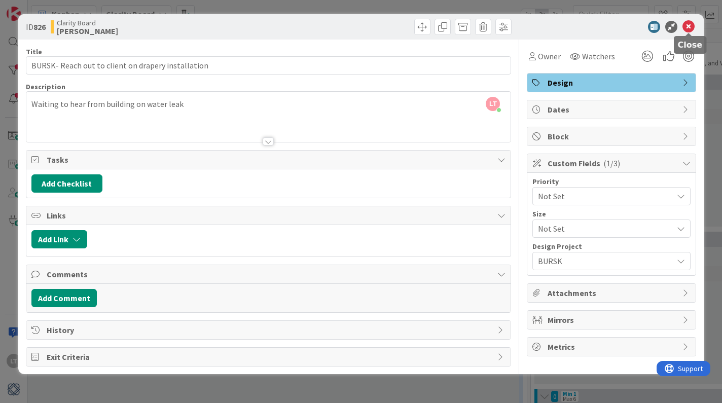
click at [687, 27] on icon at bounding box center [689, 27] width 12 height 12
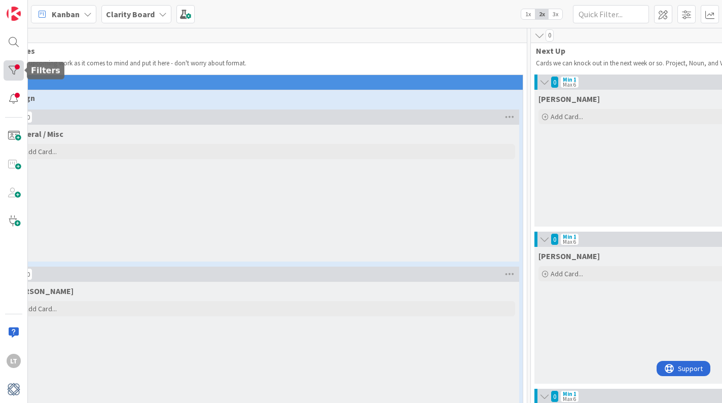
click at [12, 72] on div at bounding box center [14, 70] width 20 height 20
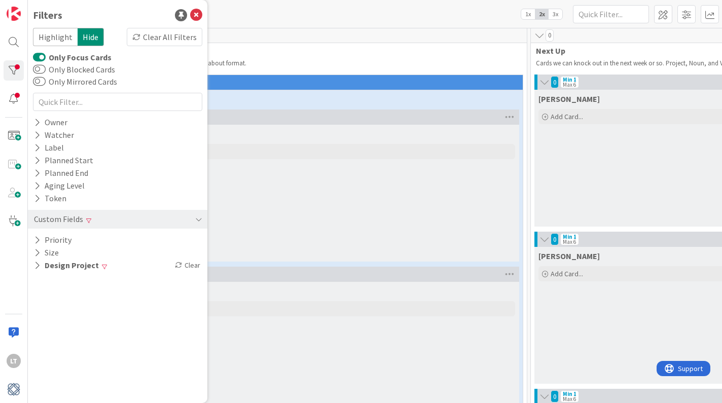
click at [37, 57] on button "Only Focus Cards" at bounding box center [39, 57] width 13 height 10
click at [181, 263] on icon at bounding box center [178, 265] width 7 height 7
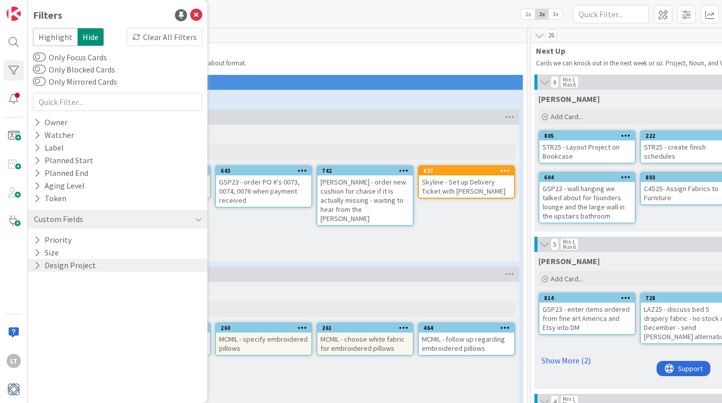
click at [290, 273] on div "7" at bounding box center [263, 274] width 511 height 15
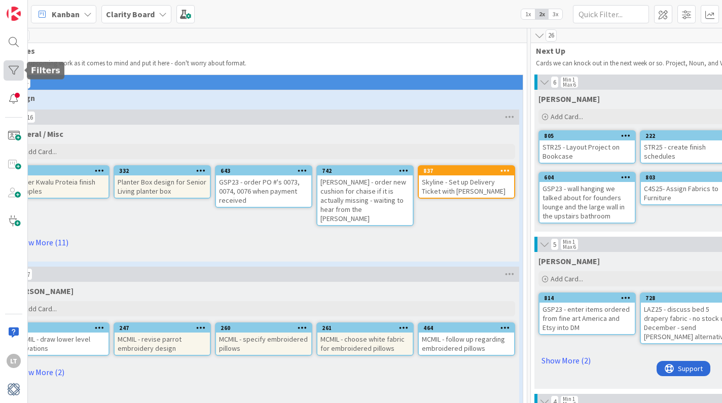
click at [14, 75] on div at bounding box center [14, 70] width 20 height 20
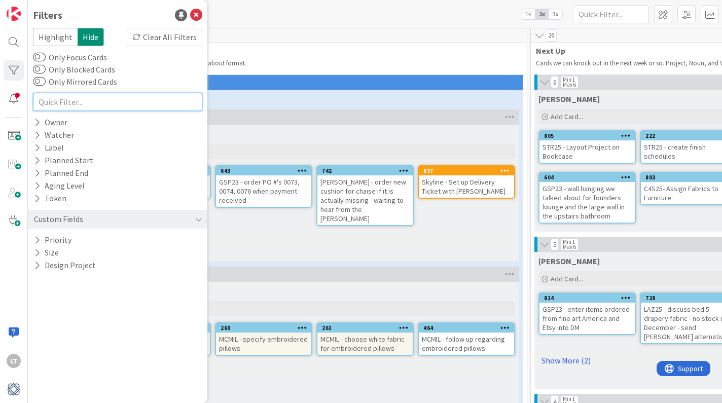
click at [87, 98] on input "text" at bounding box center [117, 102] width 169 height 18
type input "gullla"
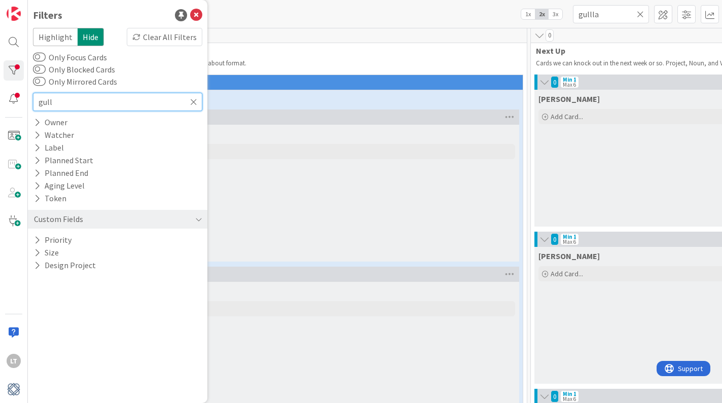
type input "gull"
drag, startPoint x: 87, startPoint y: 98, endPoint x: 253, endPoint y: 166, distance: 178.8
click at [253, 167] on div "General / Misc Add Card..." at bounding box center [263, 193] width 511 height 137
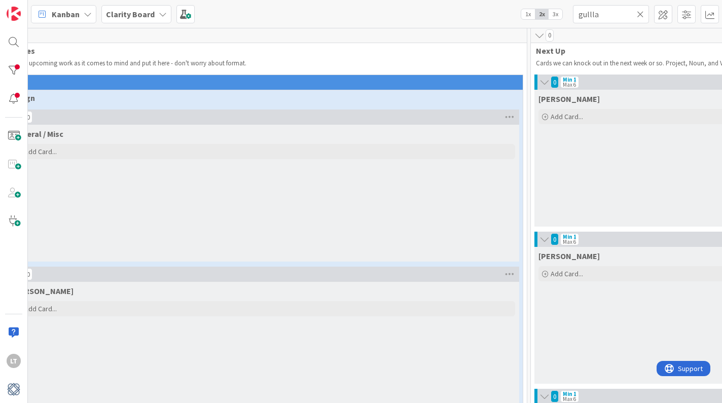
type input "gull"
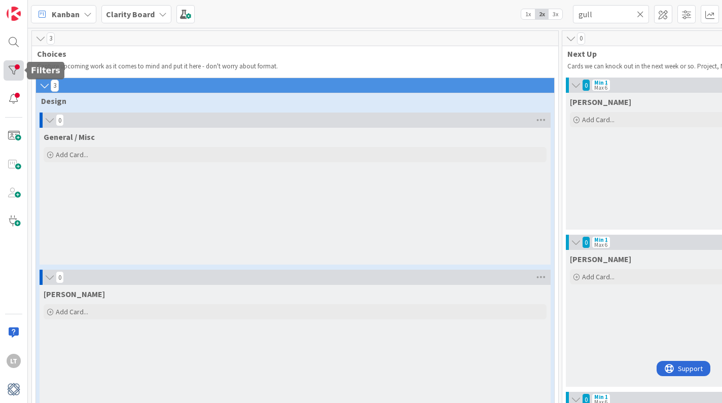
click at [11, 64] on div at bounding box center [14, 70] width 20 height 20
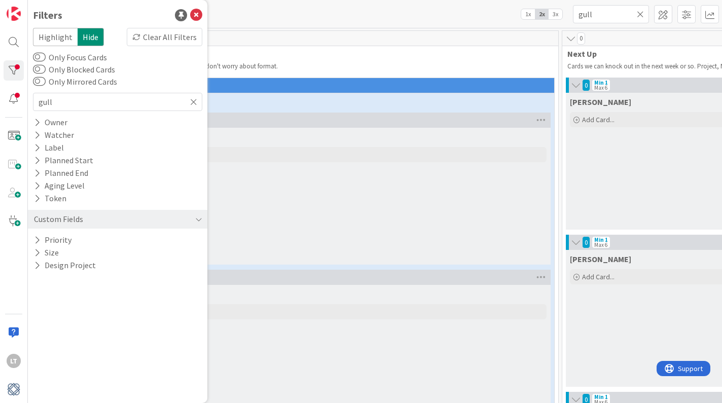
click at [195, 104] on icon at bounding box center [193, 101] width 7 height 9
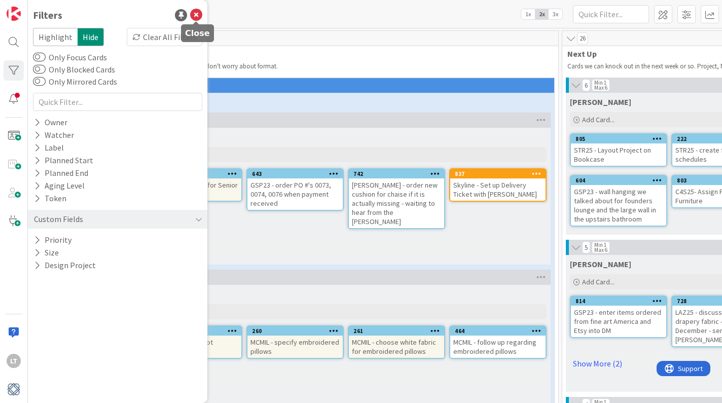
click at [196, 15] on icon at bounding box center [196, 15] width 12 height 12
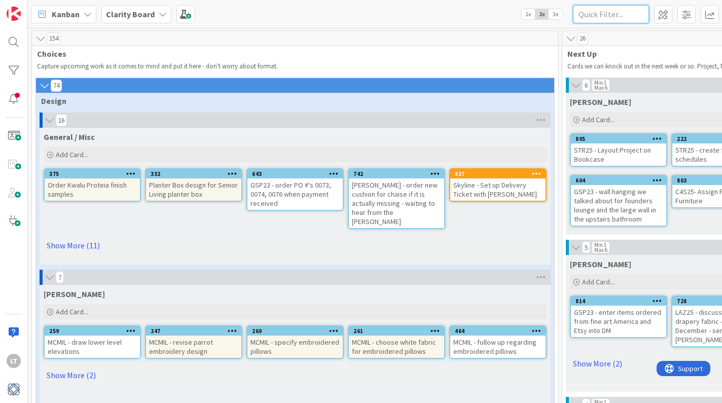
click at [604, 12] on input "text" at bounding box center [611, 14] width 76 height 18
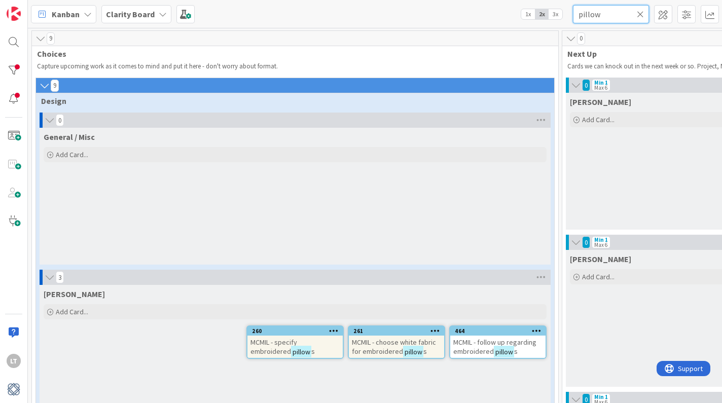
type input "pillow"
click at [642, 14] on icon at bounding box center [640, 14] width 7 height 9
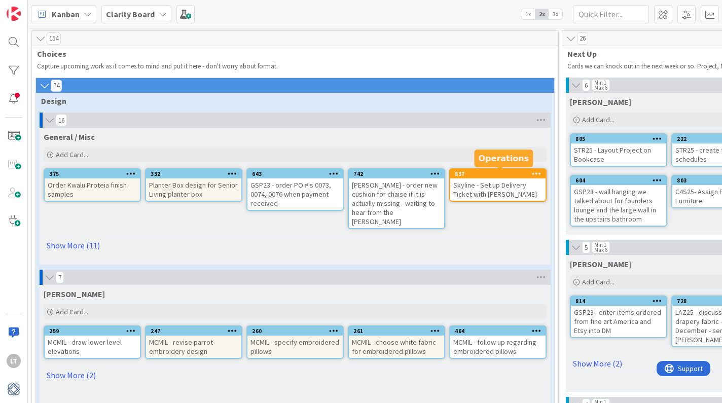
click at [525, 170] on div "837" at bounding box center [500, 173] width 91 height 7
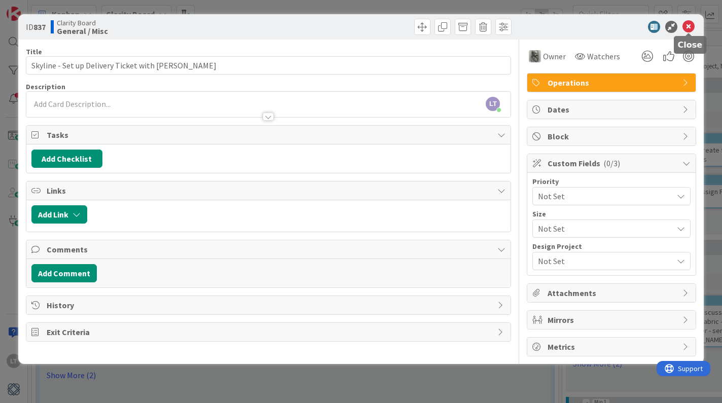
click at [689, 25] on icon at bounding box center [689, 27] width 12 height 12
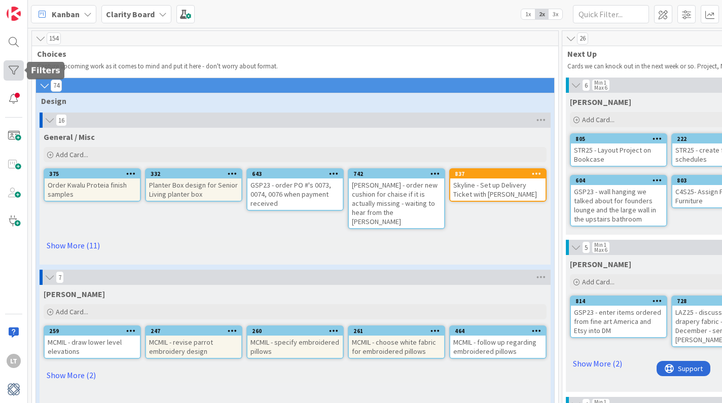
click at [16, 69] on div at bounding box center [14, 70] width 20 height 20
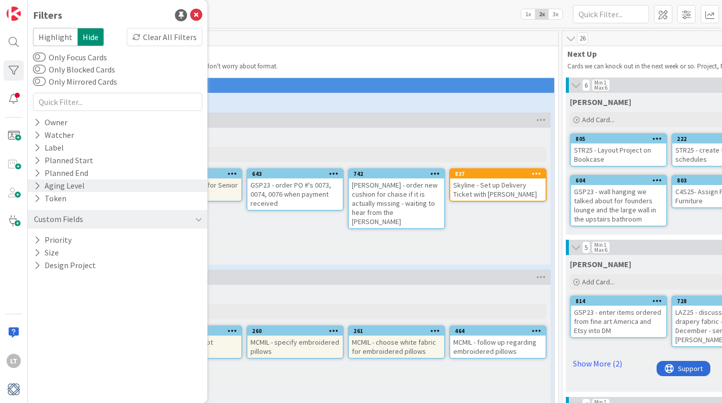
click at [43, 182] on div "Aging Level" at bounding box center [59, 186] width 53 height 13
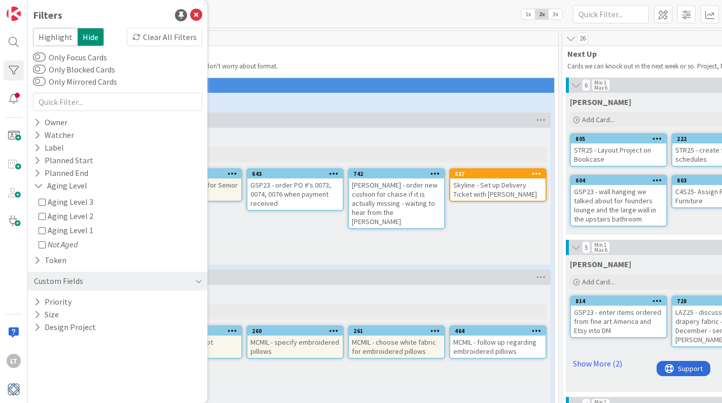
click at [42, 202] on icon at bounding box center [42, 201] width 7 height 7
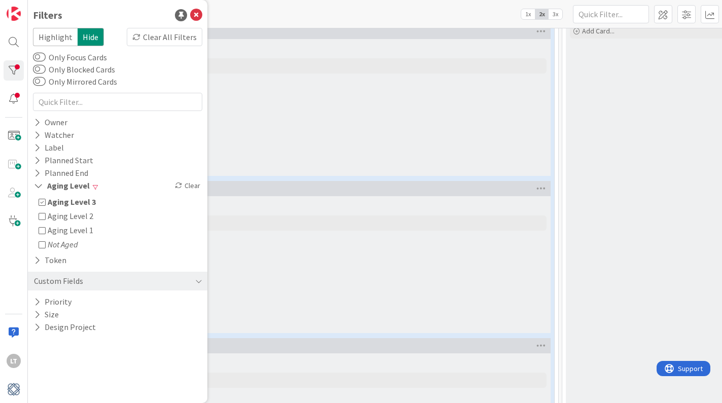
scroll to position [887, 0]
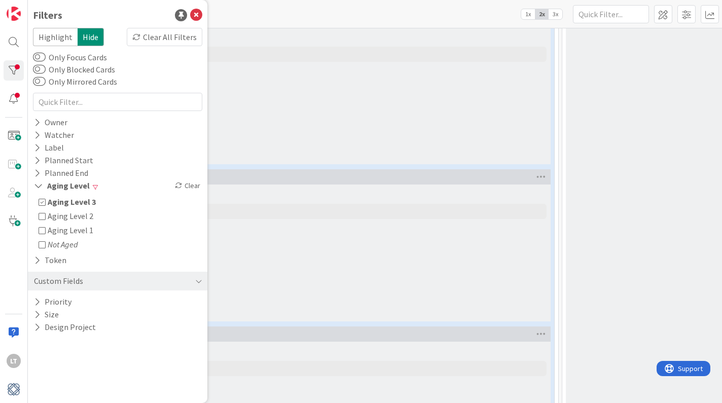
click at [42, 217] on icon at bounding box center [42, 215] width 7 height 7
click at [44, 202] on icon at bounding box center [42, 201] width 7 height 7
click at [197, 13] on icon at bounding box center [196, 15] width 12 height 12
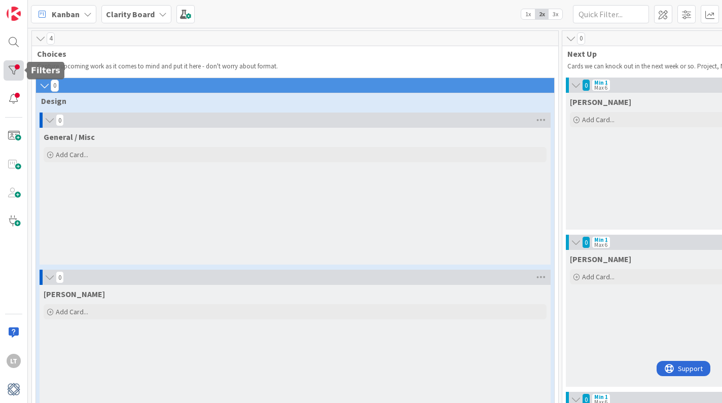
click at [18, 69] on div at bounding box center [14, 70] width 20 height 20
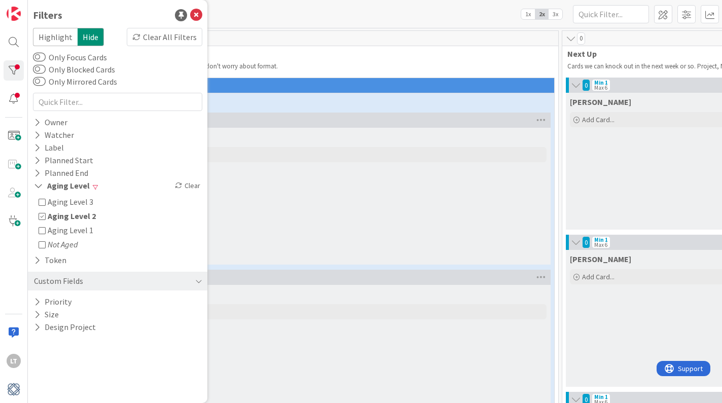
click at [58, 235] on span "Aging Level 1" at bounding box center [71, 230] width 46 height 13
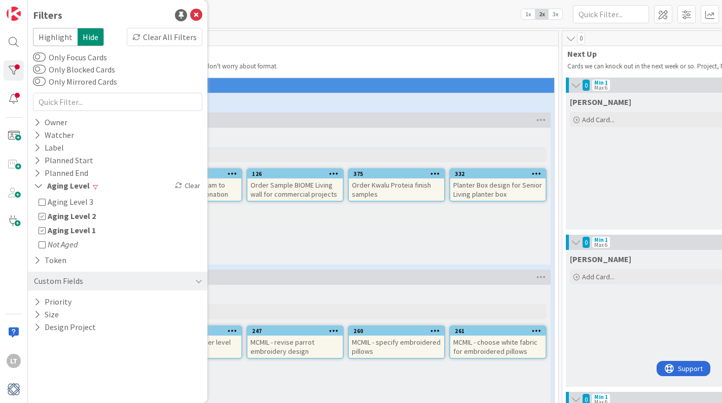
click at [44, 217] on icon at bounding box center [42, 215] width 7 height 7
click at [314, 235] on div "General / Misc Add Card... 332 Planter Box design for Senior Living planter box…" at bounding box center [295, 196] width 511 height 137
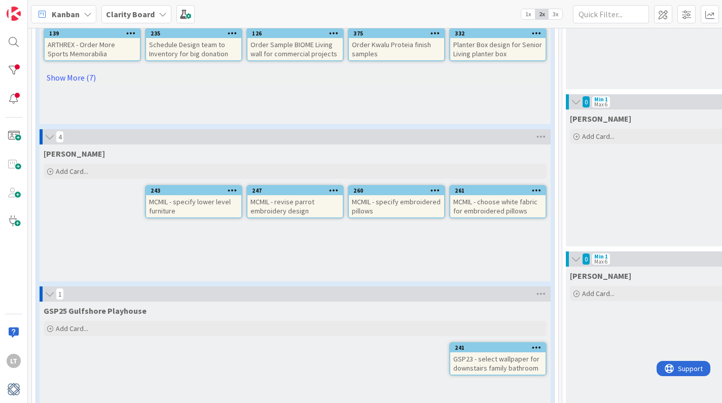
scroll to position [29, 0]
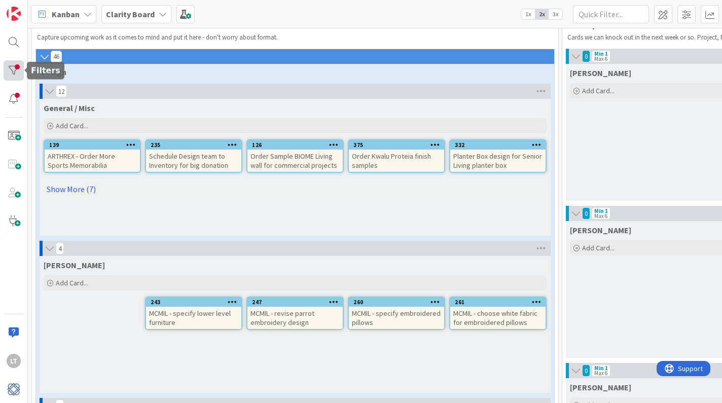
click at [14, 70] on div at bounding box center [14, 70] width 20 height 20
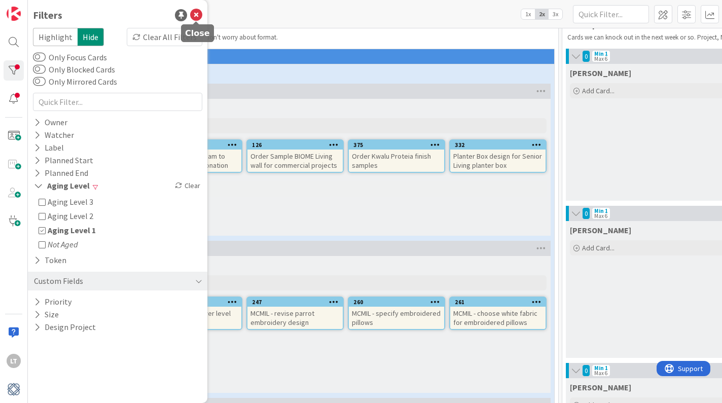
click at [198, 12] on icon at bounding box center [196, 15] width 12 height 12
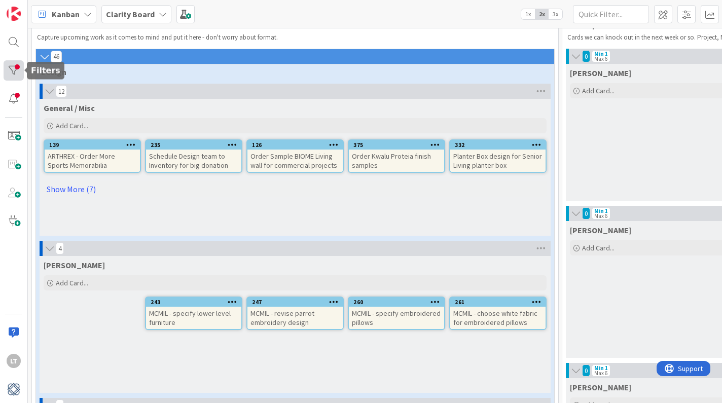
click at [13, 71] on div at bounding box center [14, 70] width 20 height 20
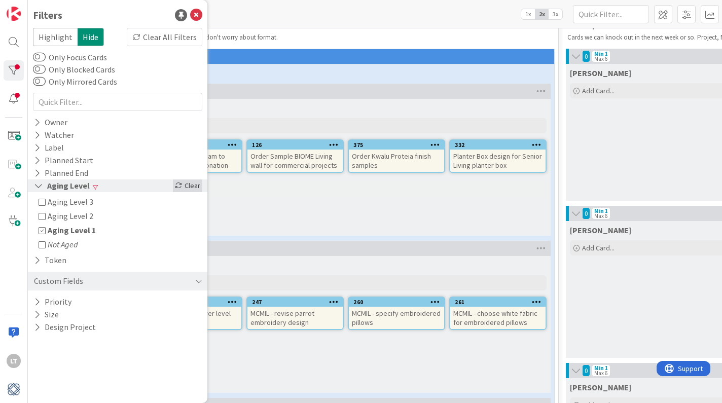
click at [182, 184] on icon at bounding box center [178, 185] width 7 height 7
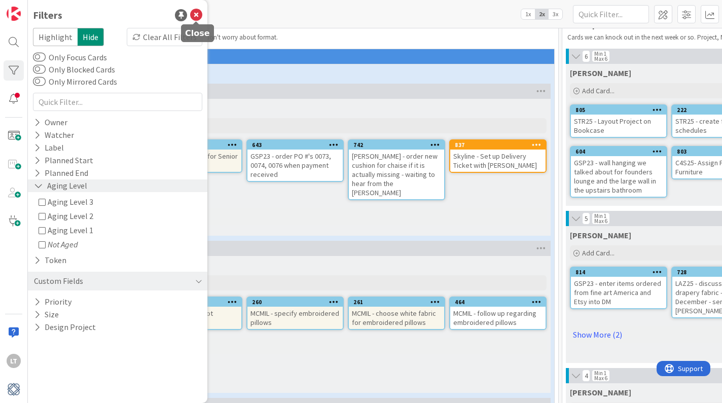
click at [198, 13] on icon at bounding box center [196, 15] width 12 height 12
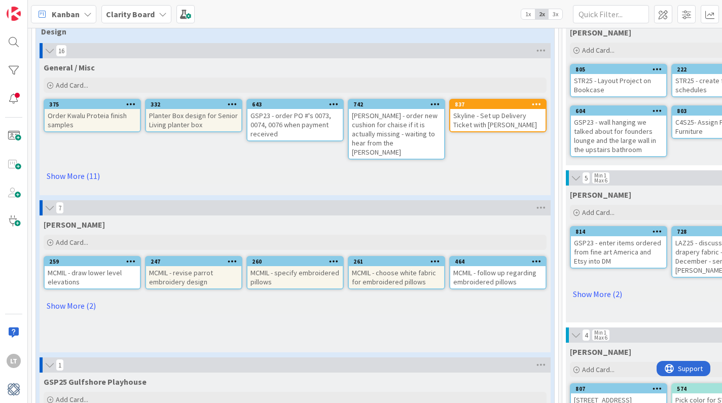
scroll to position [69, 0]
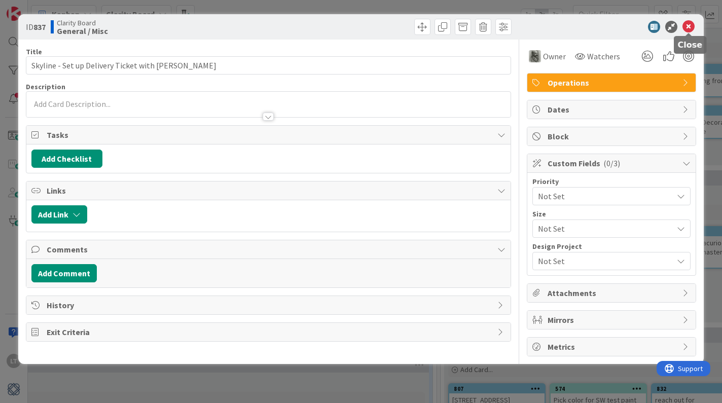
click at [686, 24] on icon at bounding box center [689, 27] width 12 height 12
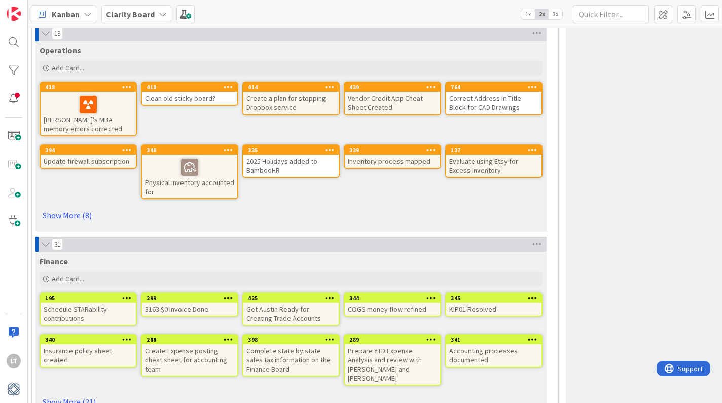
scroll to position [3106, 0]
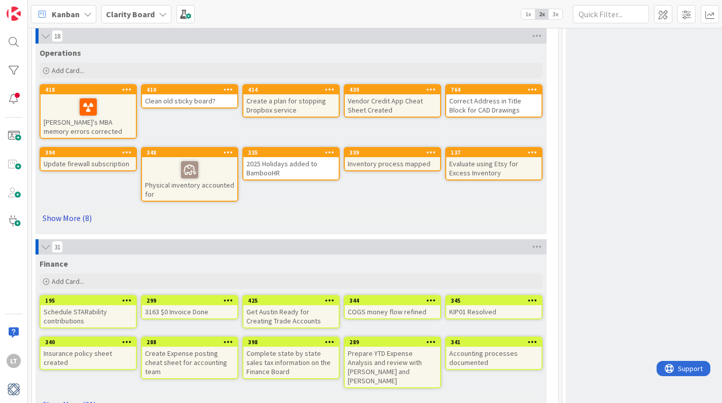
click at [73, 217] on link "Show More (8)" at bounding box center [291, 218] width 503 height 16
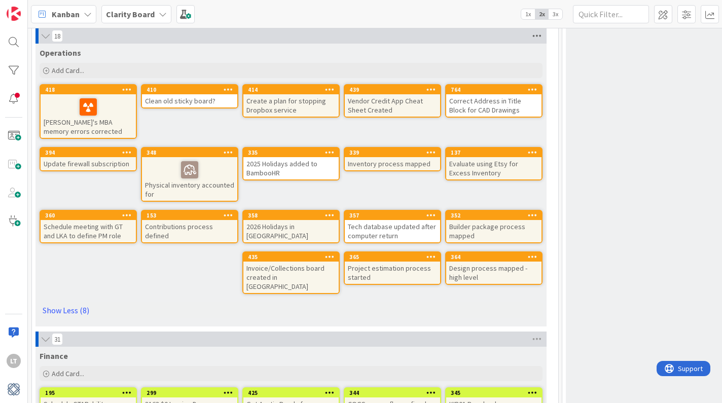
click at [534, 32] on icon at bounding box center [536, 35] width 13 height 15
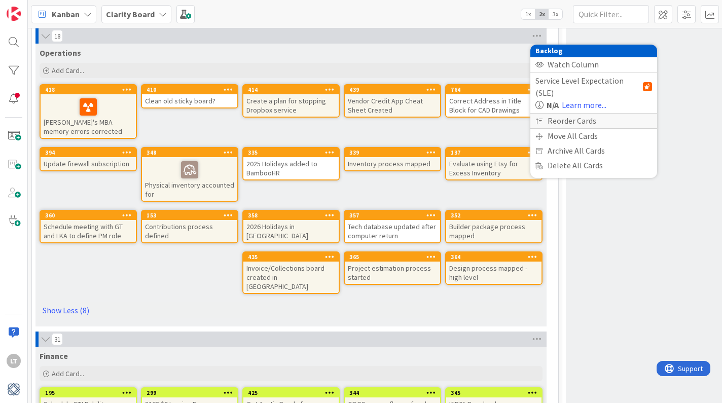
click at [559, 114] on div "Reorder Cards" at bounding box center [593, 121] width 127 height 15
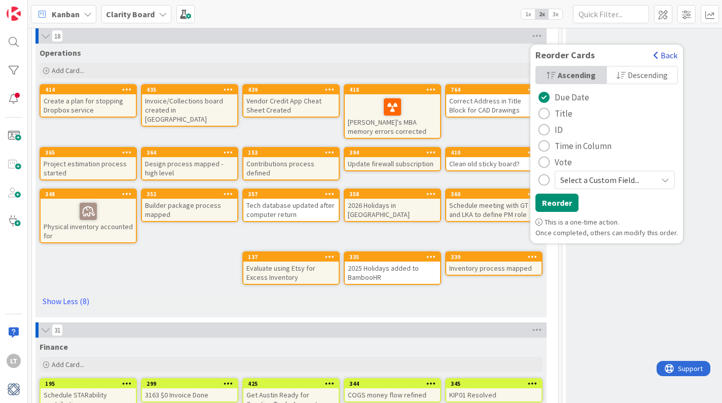
click at [659, 57] on button "Back" at bounding box center [665, 55] width 25 height 11
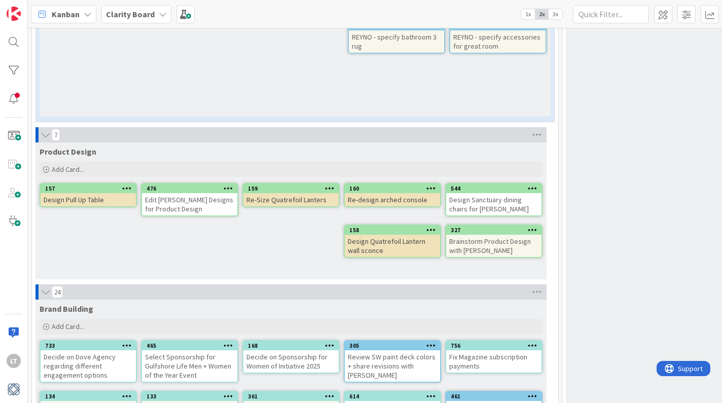
scroll to position [2669, 7]
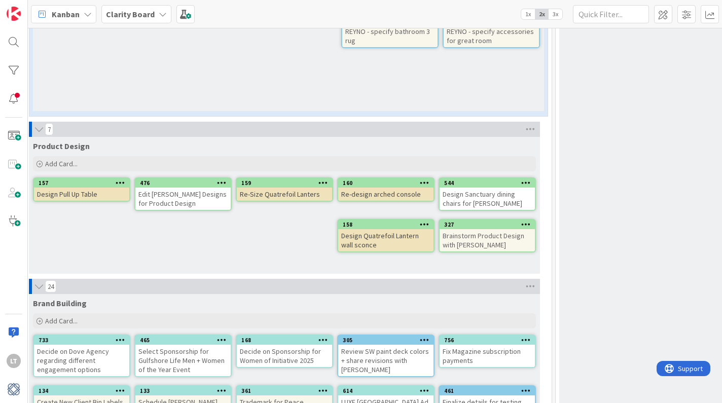
click at [383, 187] on div "160" at bounding box center [385, 183] width 95 height 9
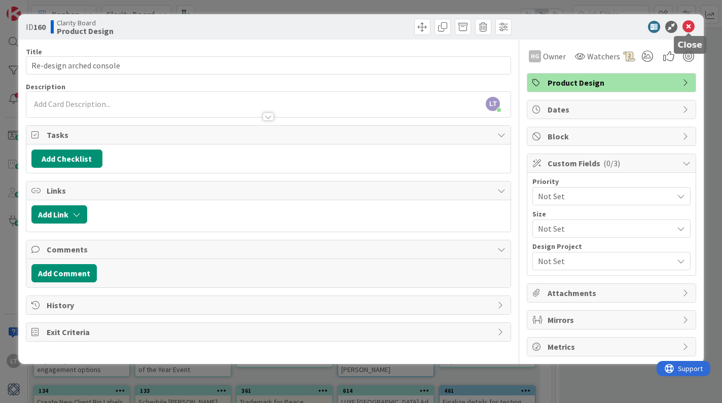
click at [691, 22] on icon at bounding box center [689, 27] width 12 height 12
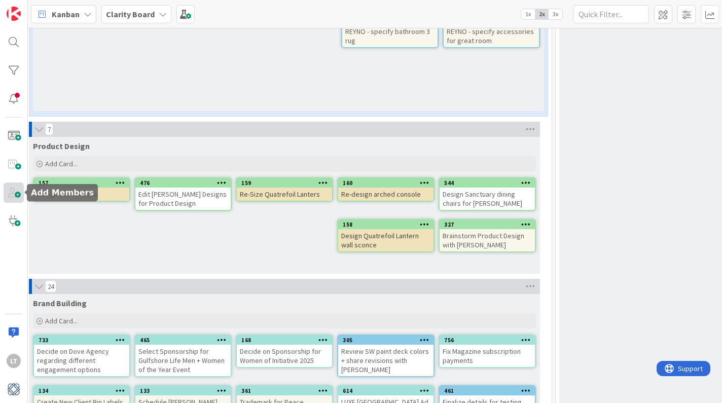
click at [16, 193] on span at bounding box center [14, 193] width 20 height 20
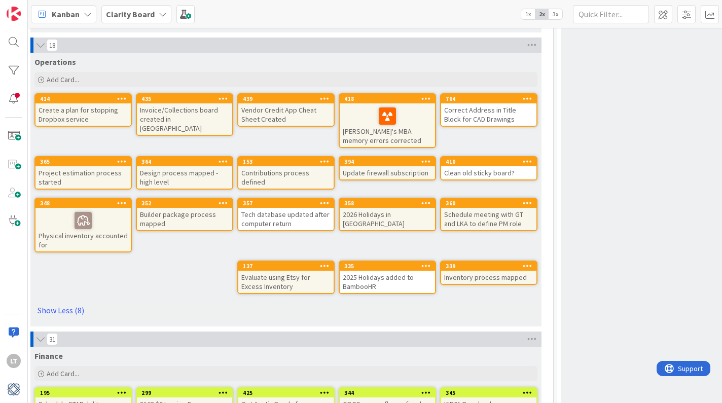
scroll to position [3097, 4]
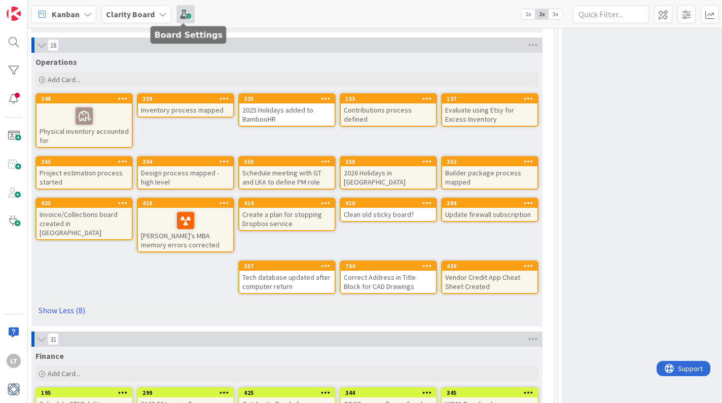
click at [184, 11] on span at bounding box center [185, 14] width 18 height 18
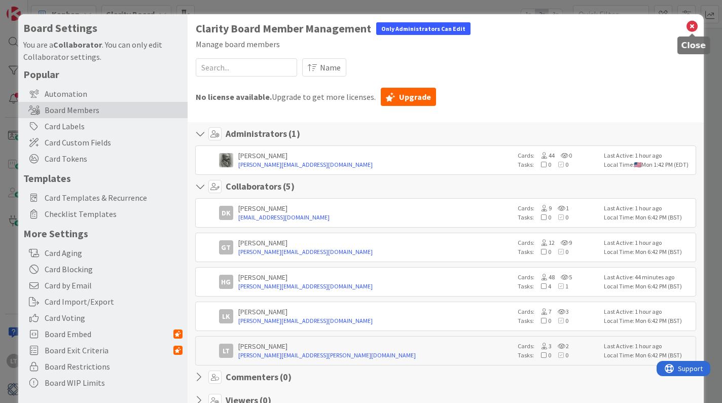
click at [695, 26] on icon at bounding box center [692, 26] width 13 height 14
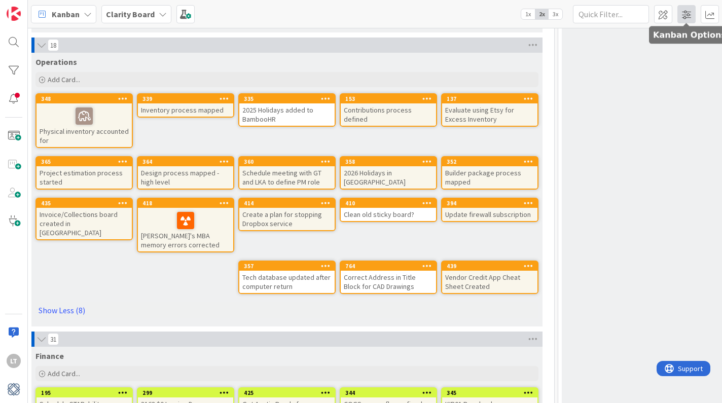
click at [687, 15] on span at bounding box center [687, 14] width 18 height 18
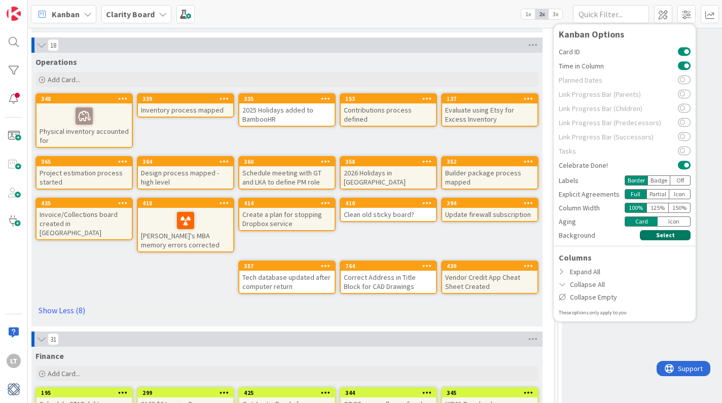
click at [654, 235] on button "Select" at bounding box center [665, 235] width 51 height 10
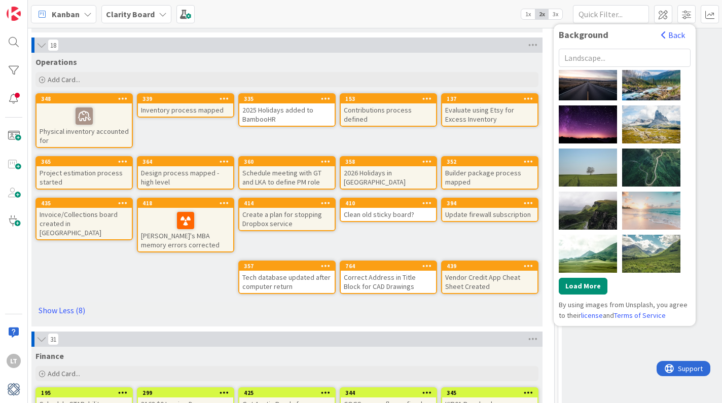
scroll to position [0, 0]
click at [649, 251] on div "Claudel Rheault" at bounding box center [651, 254] width 58 height 38
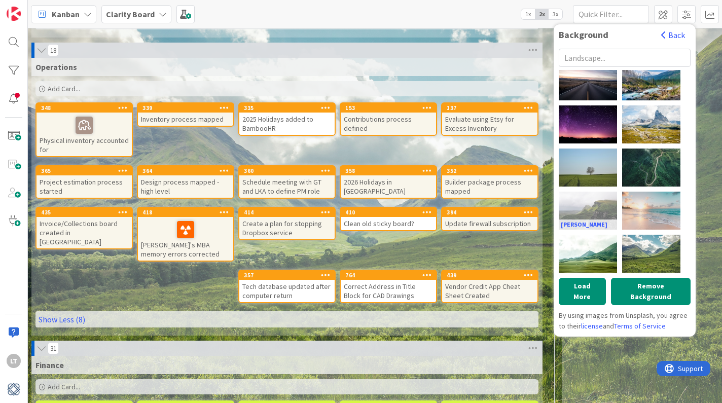
click at [597, 207] on div "Andrew Ridley" at bounding box center [588, 211] width 58 height 38
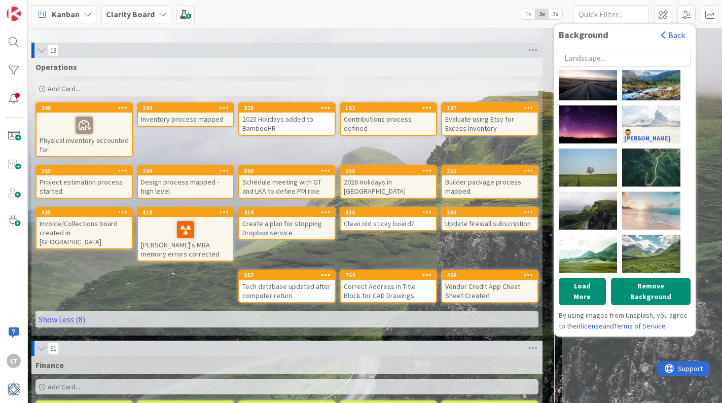
click at [659, 120] on div "🧔‍♂️ Michal Kmeť" at bounding box center [651, 124] width 58 height 38
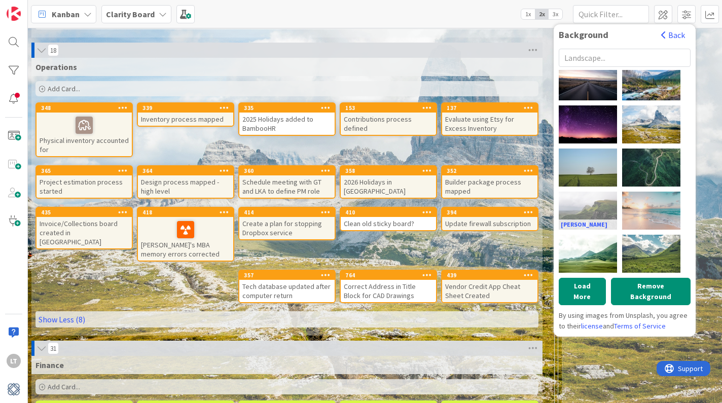
click at [598, 200] on div "Andrew Ridley" at bounding box center [588, 211] width 58 height 38
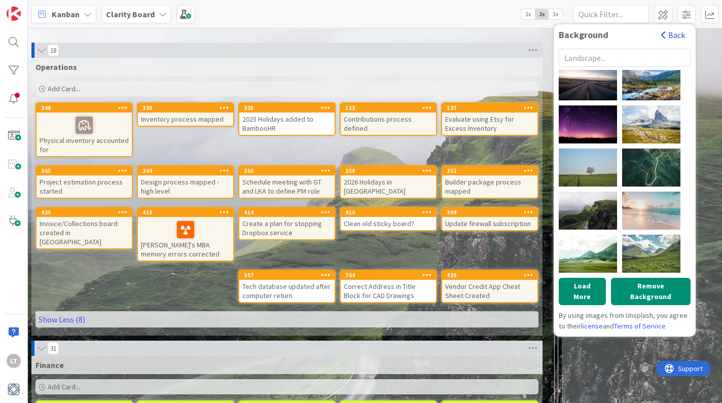
click at [672, 34] on button "Back" at bounding box center [673, 34] width 25 height 11
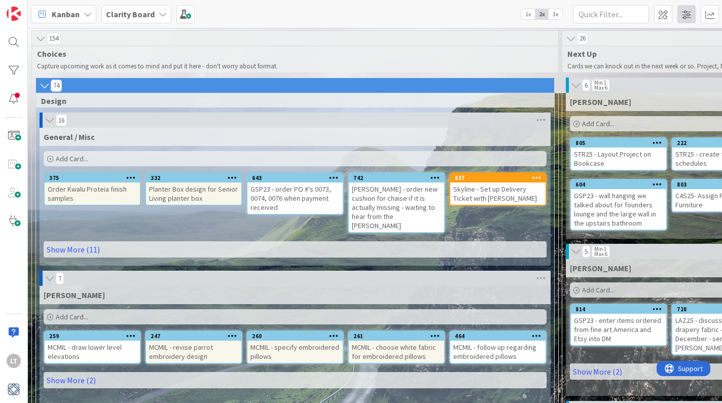
click at [691, 13] on span at bounding box center [687, 14] width 18 height 18
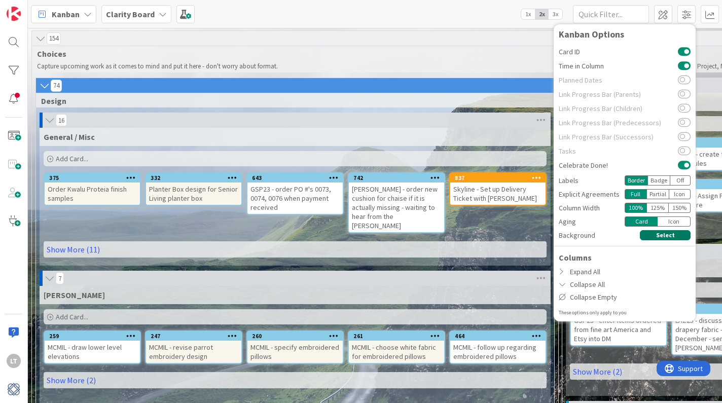
click at [664, 235] on button "Select" at bounding box center [665, 235] width 51 height 10
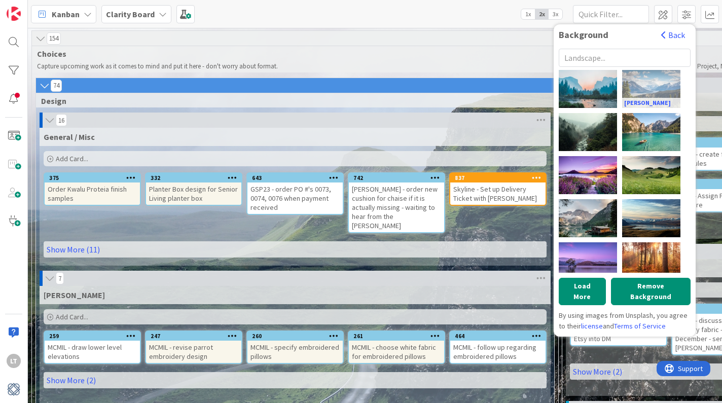
click at [645, 87] on div "Kalen Emsley" at bounding box center [651, 89] width 58 height 38
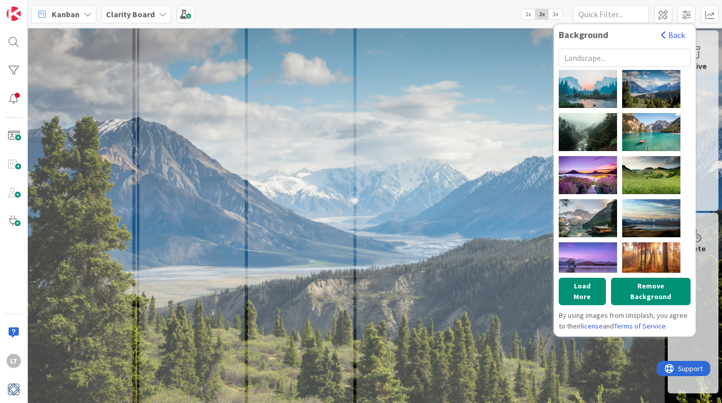
scroll to position [1721, 1061]
click at [591, 132] on div "pine watt" at bounding box center [588, 132] width 58 height 38
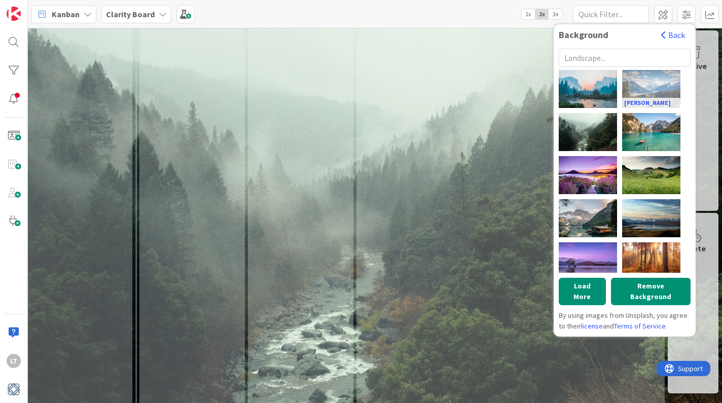
click at [659, 78] on div "Kalen Emsley" at bounding box center [651, 89] width 58 height 38
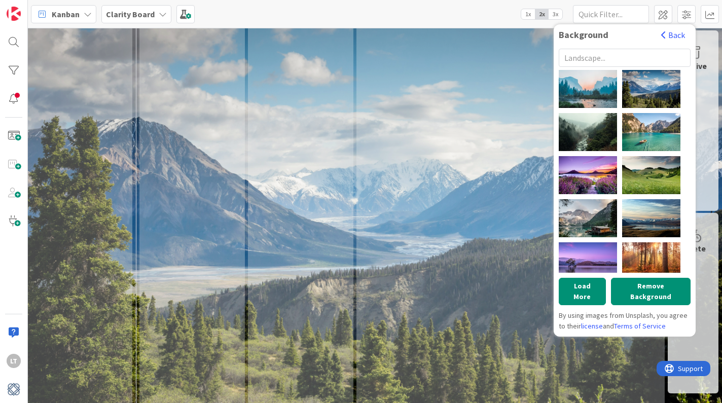
click at [443, 126] on div "Done Is there another card that can be made as a result? Add Card... 808 MCMIL-…" at bounding box center [511, 116] width 308 height 3584
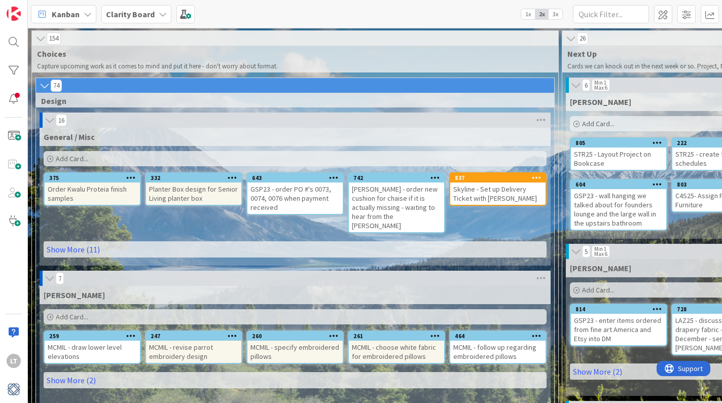
scroll to position [0, 0]
click at [12, 101] on div at bounding box center [14, 99] width 20 height 20
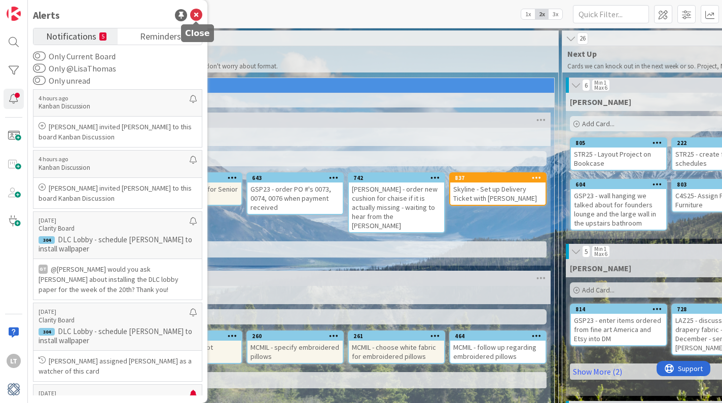
click at [194, 15] on icon at bounding box center [196, 15] width 12 height 12
